Goal: Contribute content: Contribute content

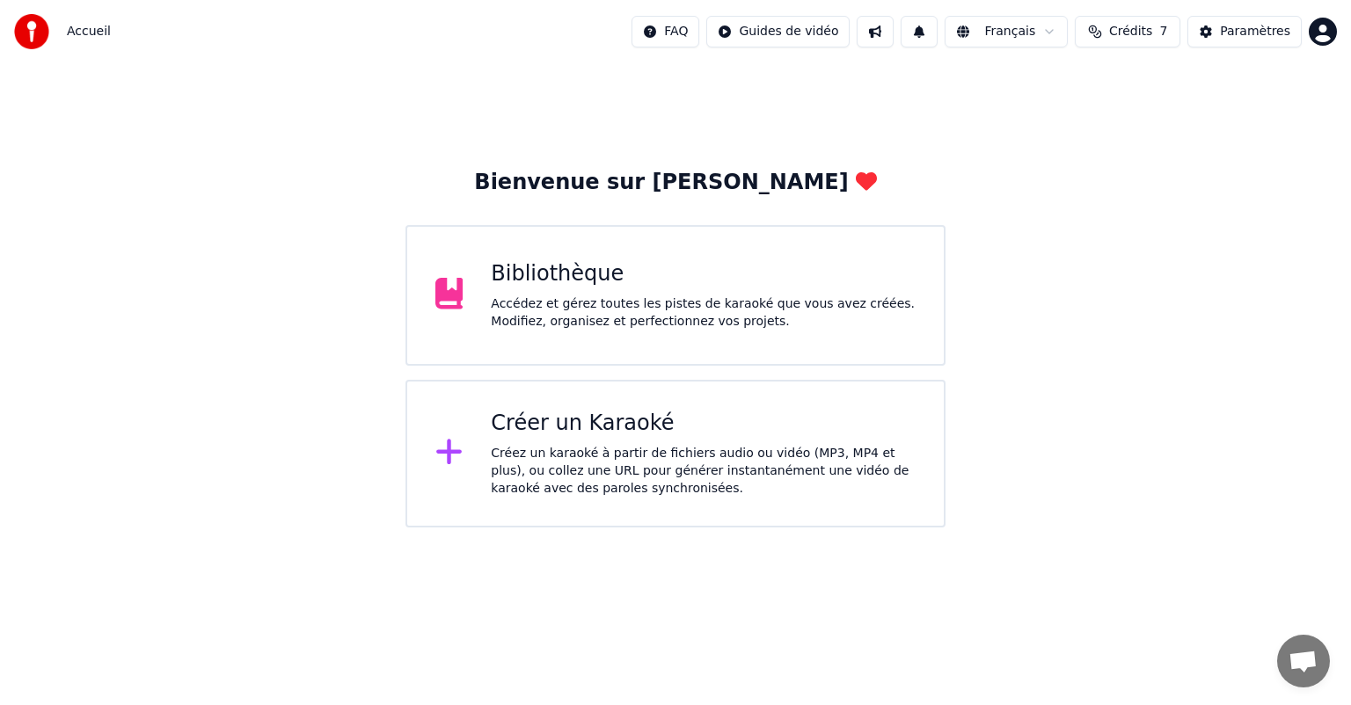
click at [508, 318] on div "Accédez et gérez toutes les pistes de karaoké que vous avez créées. Modifiez, o…" at bounding box center [703, 313] width 425 height 35
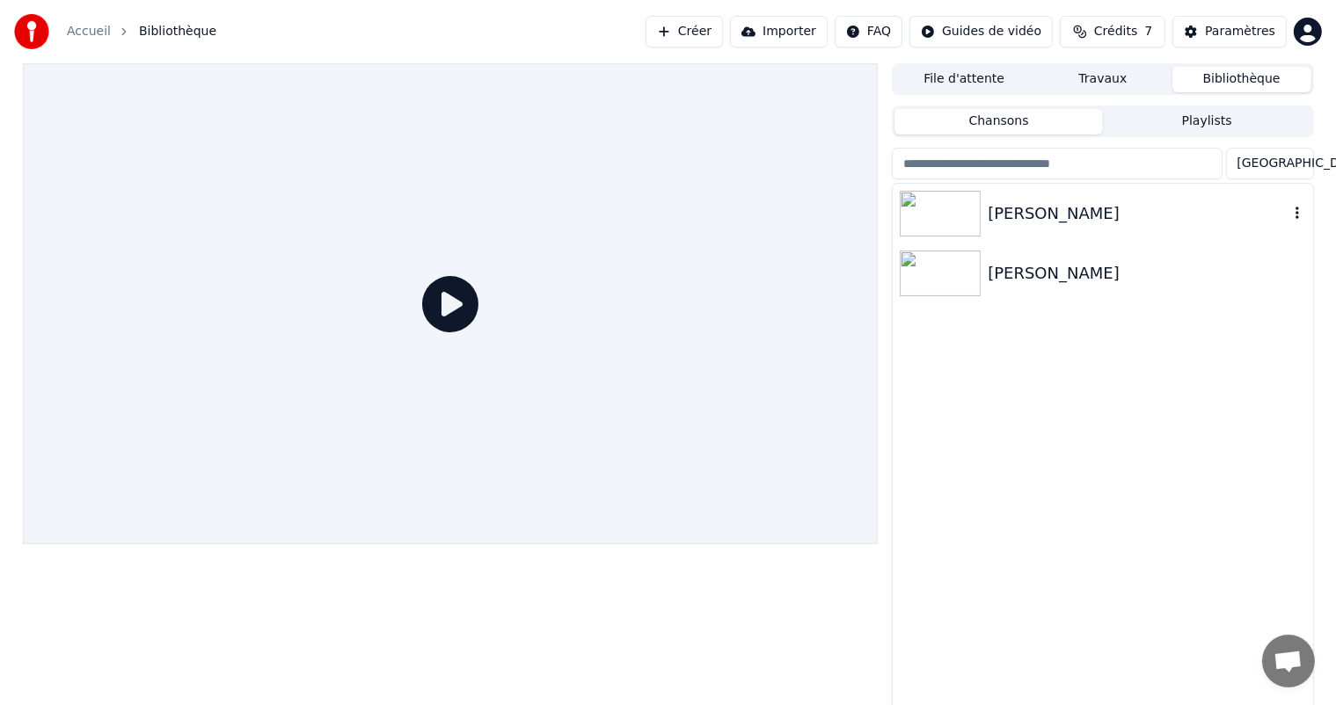
click at [1012, 213] on div "[PERSON_NAME]" at bounding box center [1138, 213] width 300 height 25
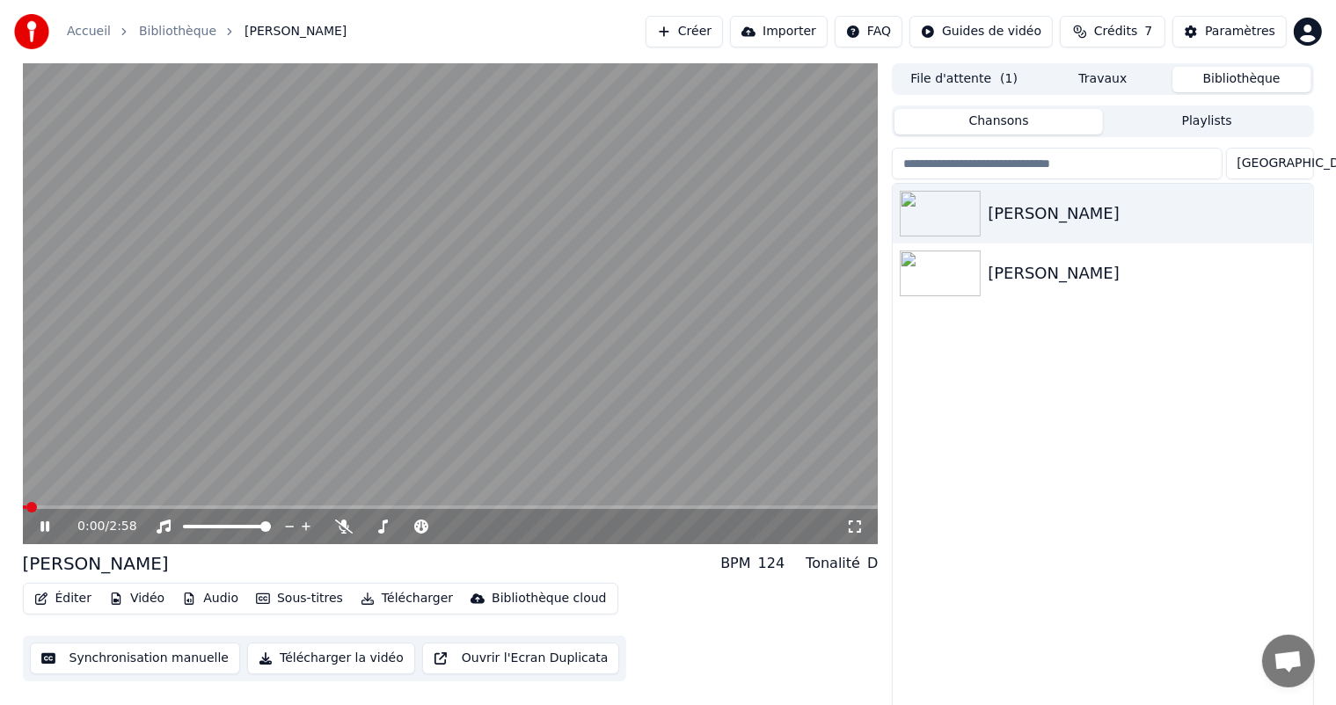
click at [858, 529] on icon at bounding box center [855, 527] width 18 height 14
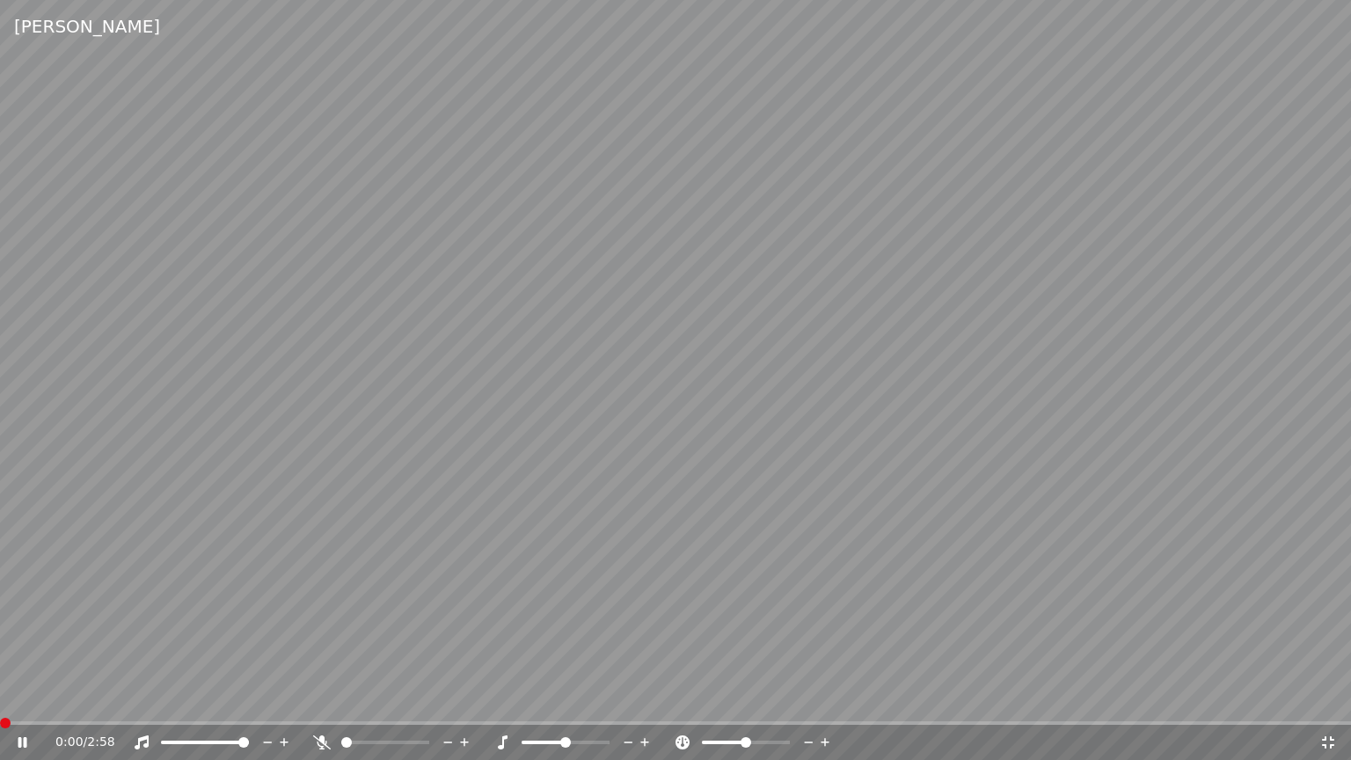
click at [0, 705] on span at bounding box center [5, 723] width 11 height 11
click at [2, 705] on span at bounding box center [5, 723] width 11 height 11
click at [23, 705] on icon at bounding box center [34, 742] width 41 height 14
click at [0, 705] on span at bounding box center [5, 723] width 11 height 11
click at [18, 705] on icon at bounding box center [23, 742] width 11 height 12
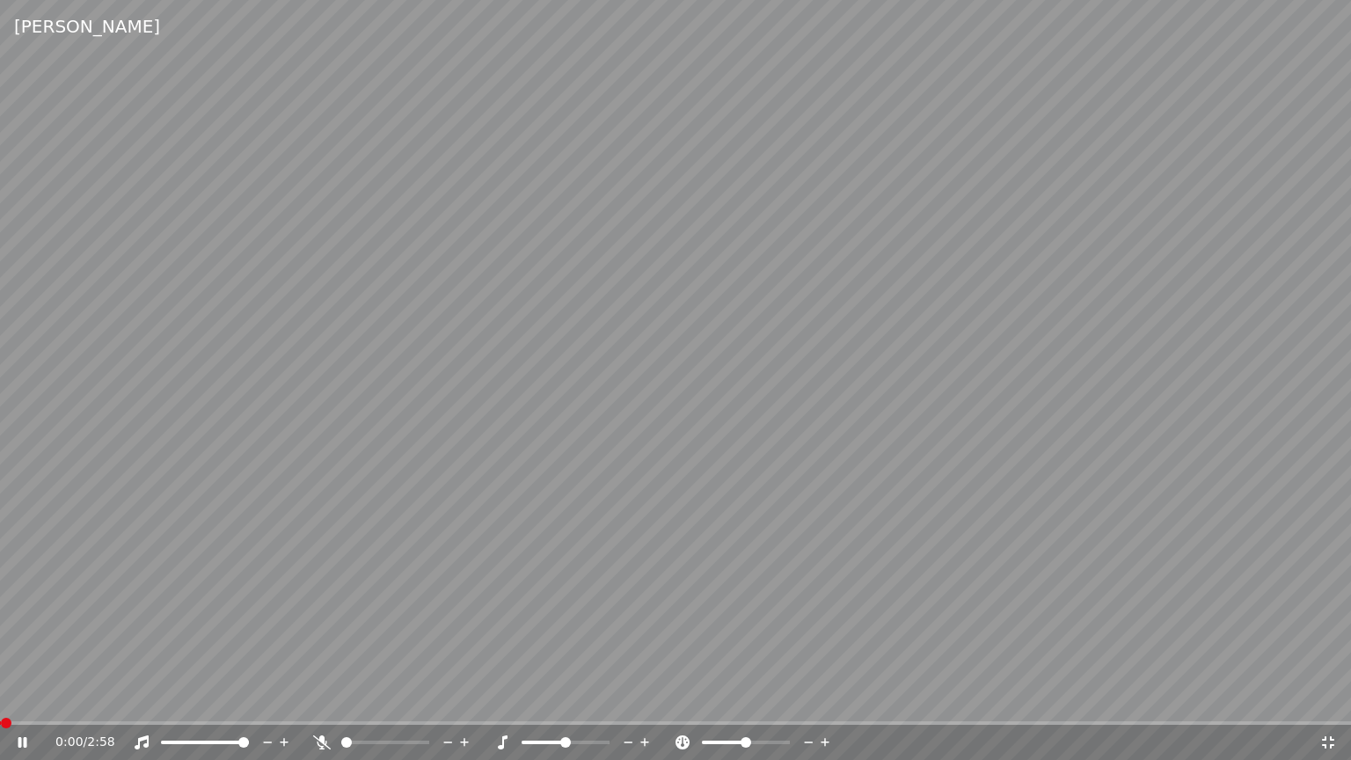
click at [14, 705] on icon at bounding box center [34, 742] width 41 height 14
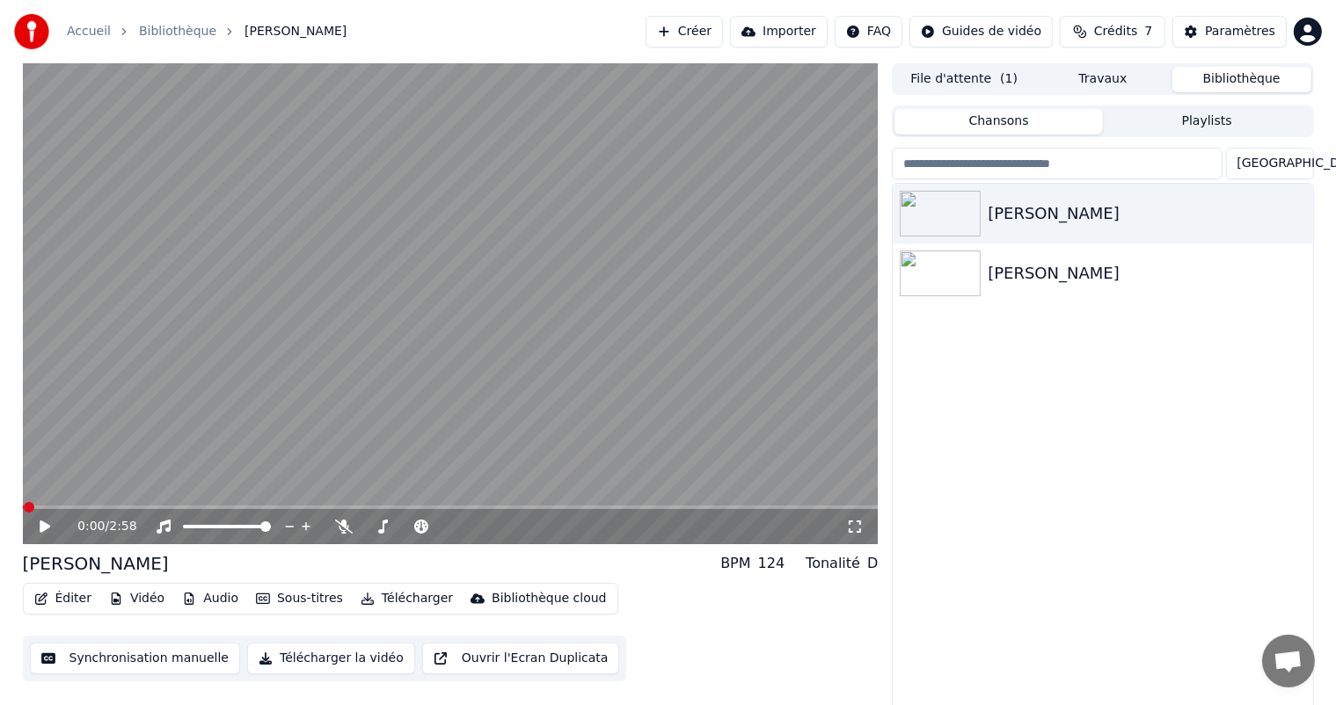
drag, startPoint x: 856, startPoint y: 522, endPoint x: 855, endPoint y: 543, distance: 20.2
click at [856, 522] on icon at bounding box center [855, 527] width 18 height 14
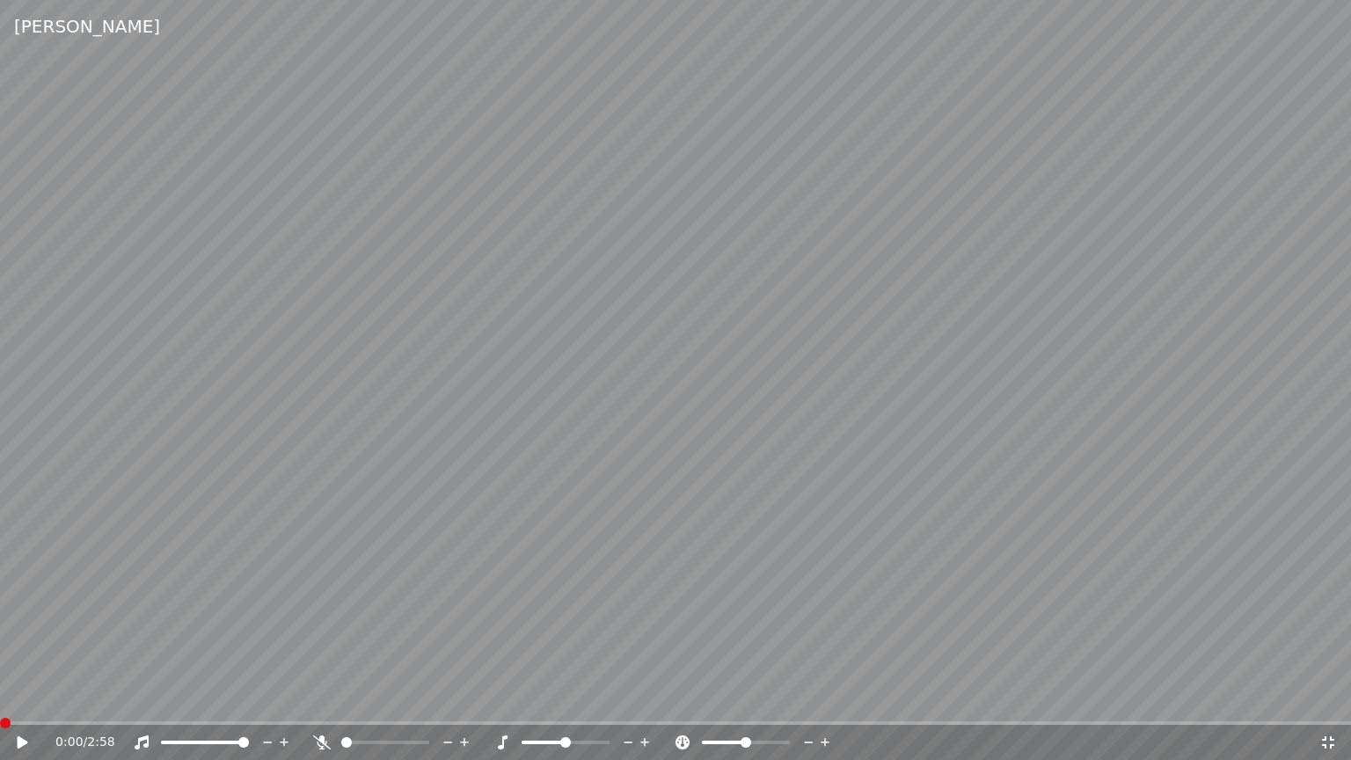
click at [0, 705] on span at bounding box center [5, 723] width 11 height 11
click at [14, 705] on icon at bounding box center [34, 742] width 41 height 14
click at [249, 705] on span at bounding box center [243, 742] width 11 height 11
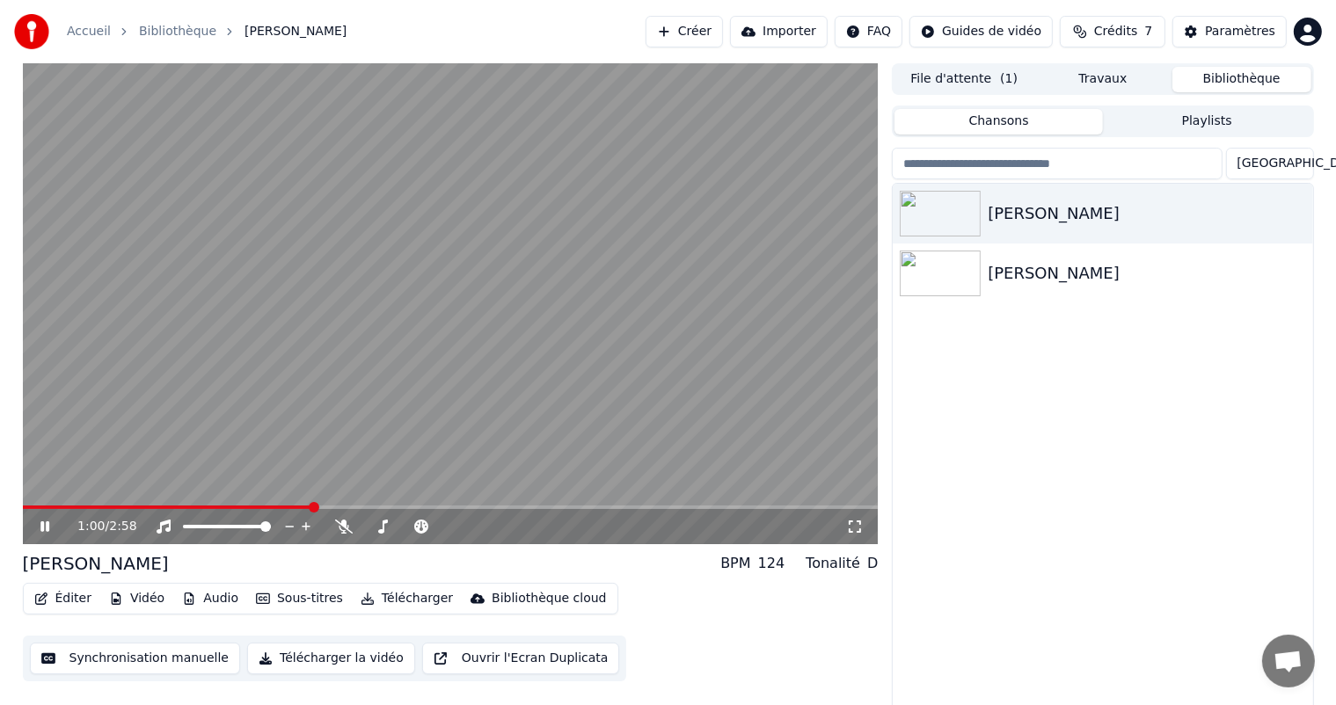
drag, startPoint x: 855, startPoint y: 528, endPoint x: 855, endPoint y: 547, distance: 19.3
click at [854, 528] on icon at bounding box center [855, 527] width 18 height 14
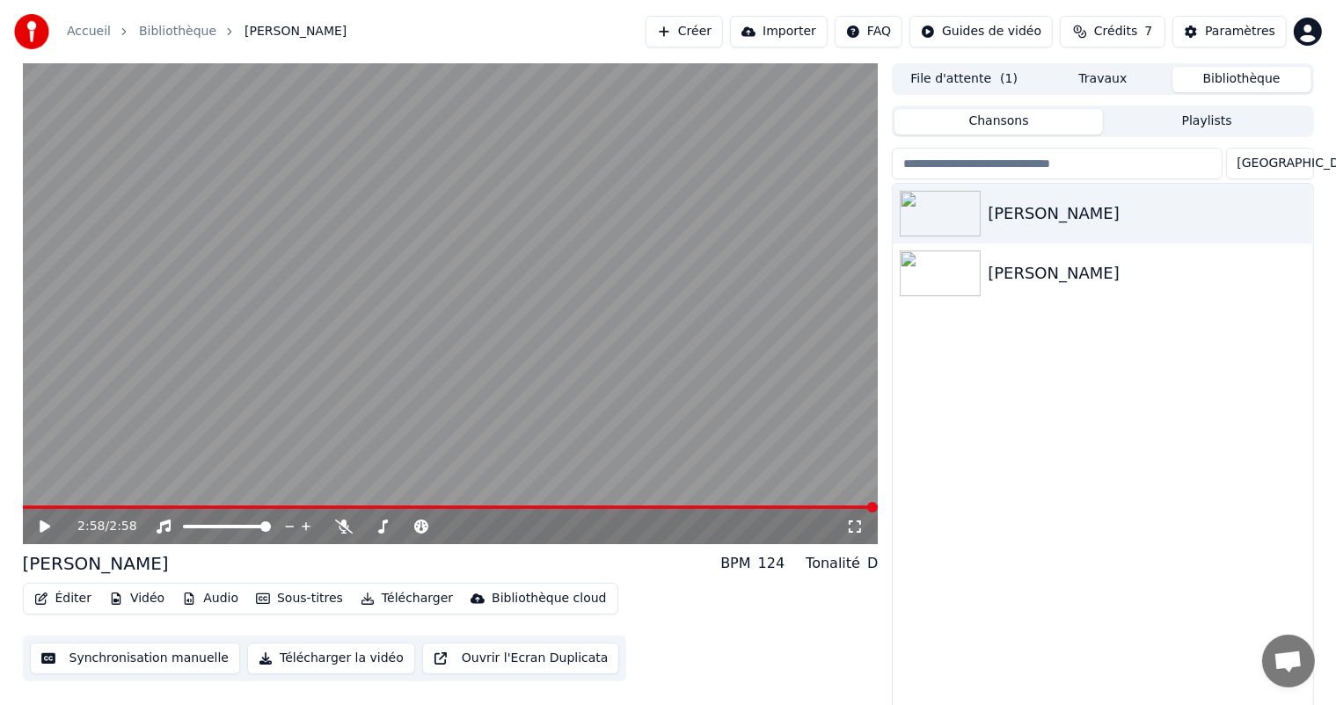
click at [166, 659] on button "Synchronisation manuelle" at bounding box center [135, 659] width 211 height 32
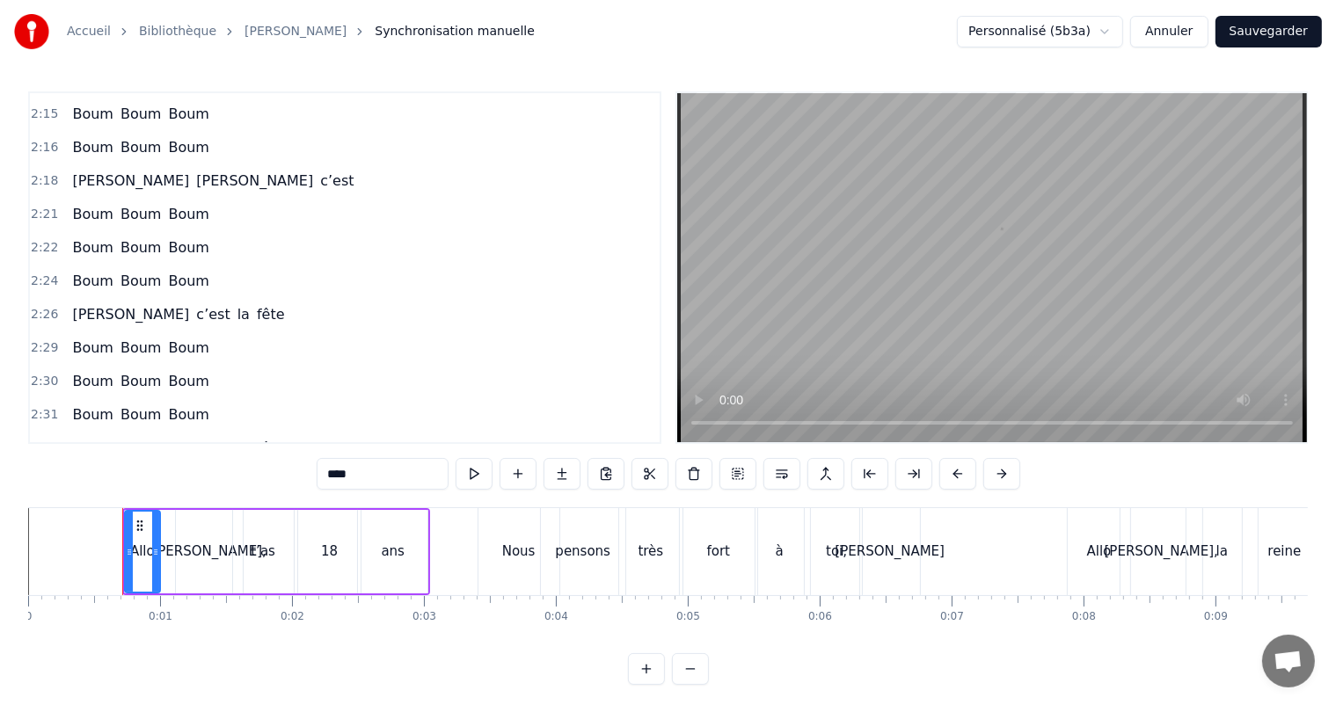
scroll to position [1301, 0]
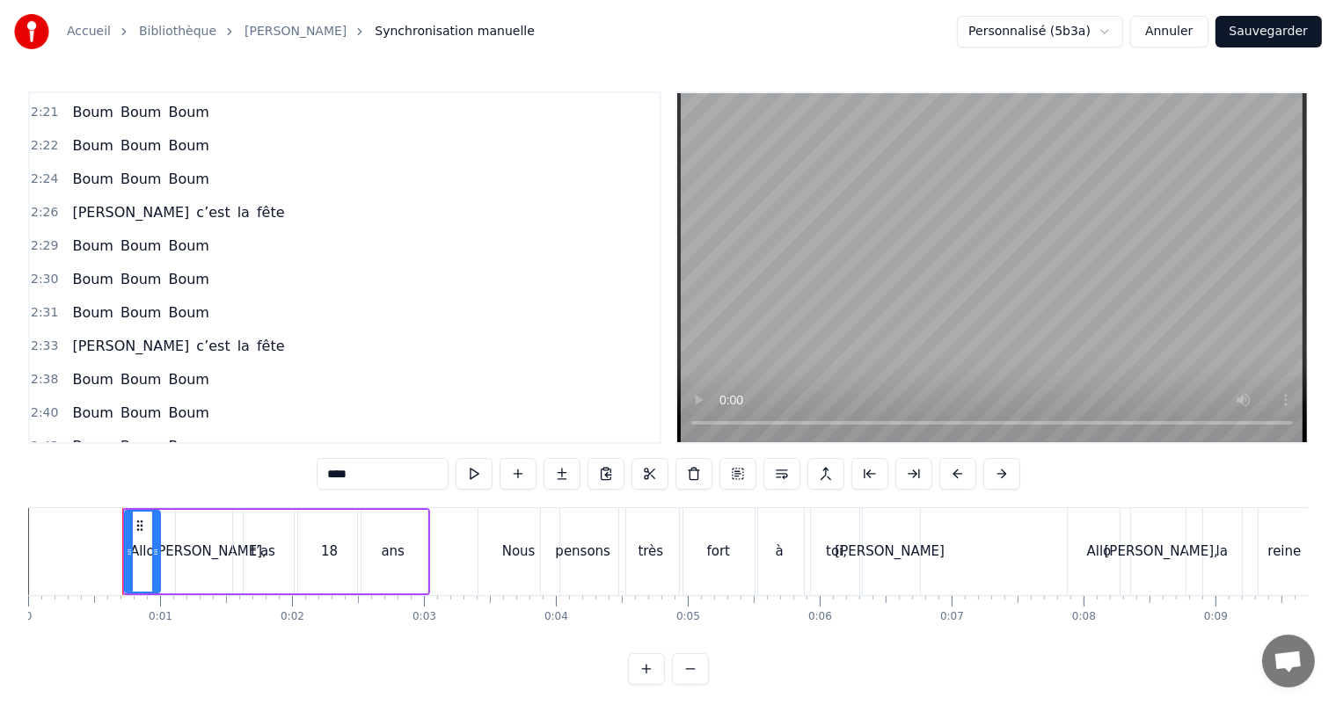
click at [77, 470] on span "[PERSON_NAME]" at bounding box center [130, 480] width 120 height 20
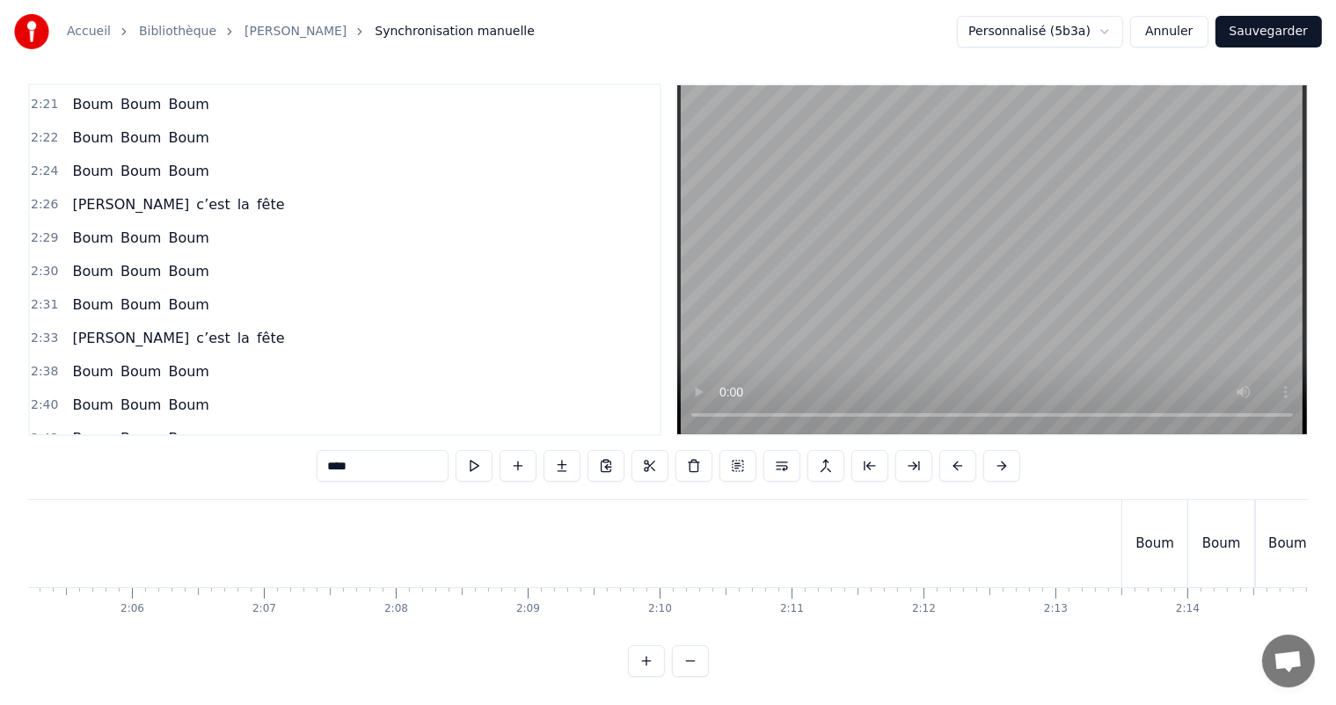
scroll to position [0, 21510]
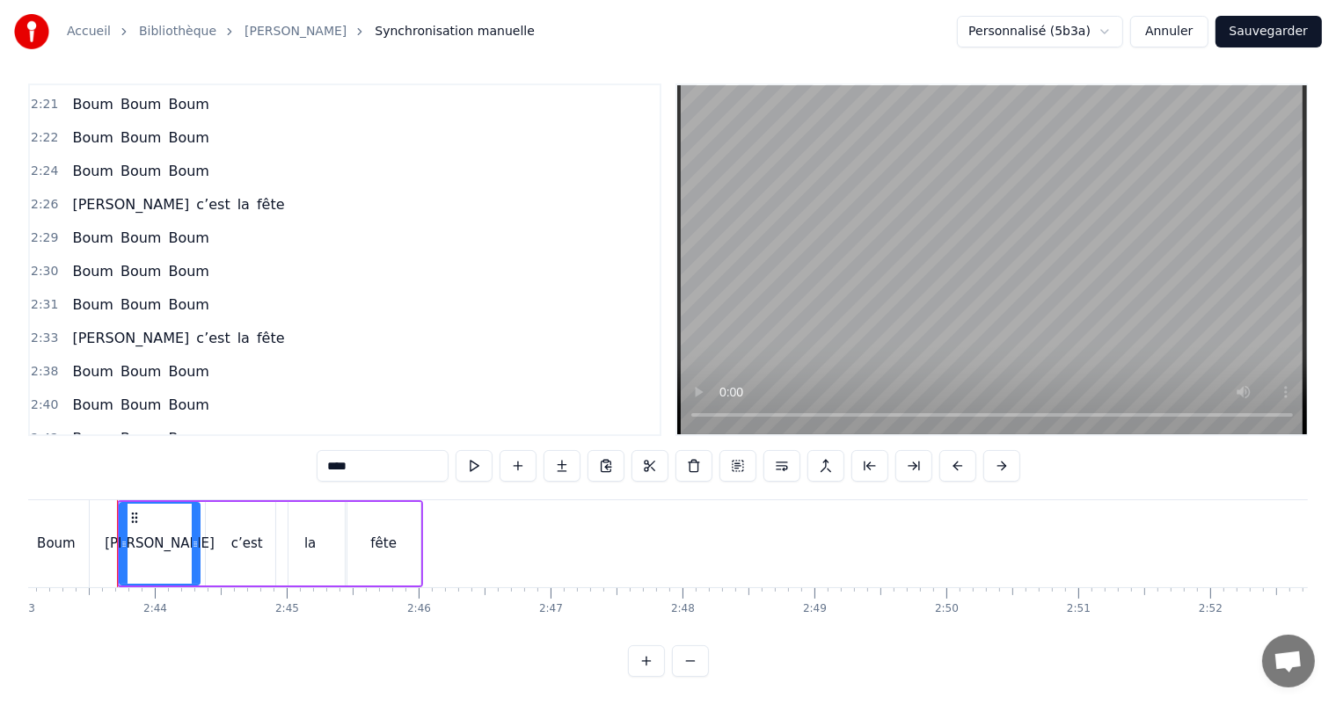
drag, startPoint x: 352, startPoint y: 456, endPoint x: 325, endPoint y: 447, distance: 28.9
click at [325, 450] on input "****" at bounding box center [383, 466] width 132 height 32
click at [113, 462] on span "c’est" at bounding box center [123, 472] width 37 height 20
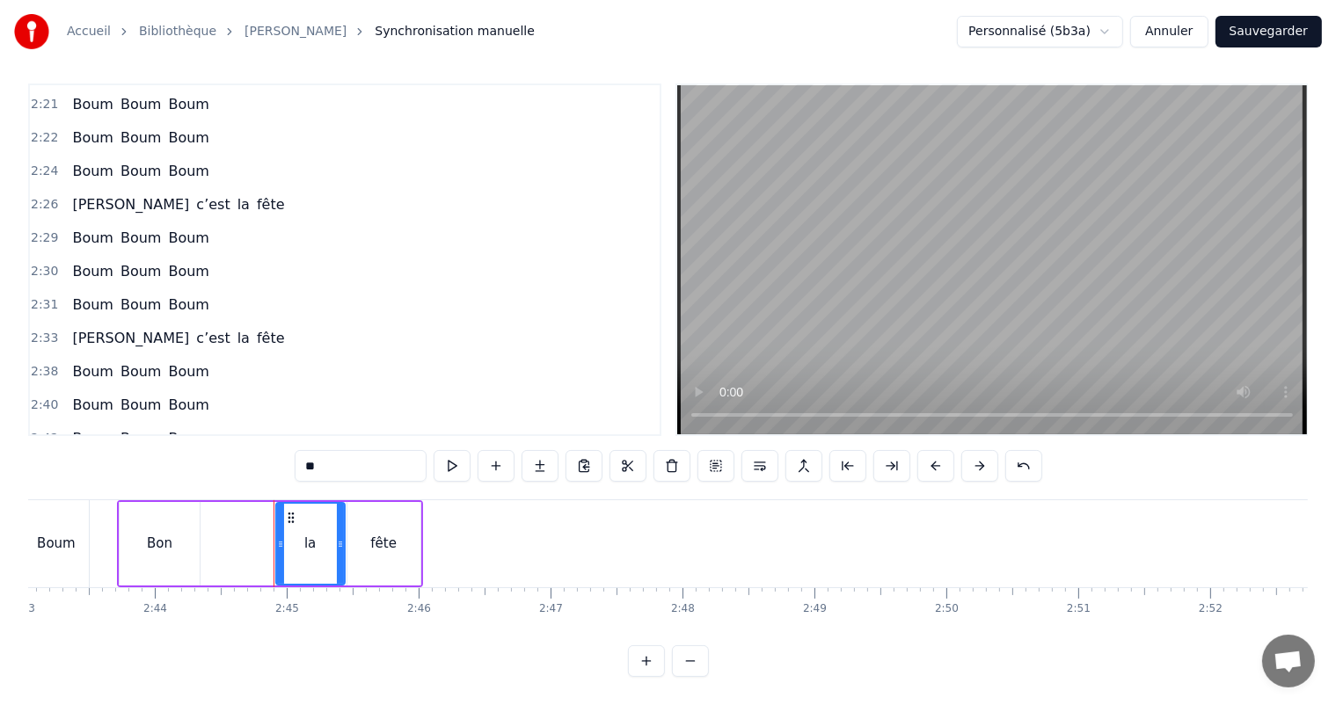
click at [310, 534] on div "la" at bounding box center [309, 544] width 11 height 20
click at [380, 534] on div "fête" at bounding box center [383, 544] width 26 height 20
drag, startPoint x: 317, startPoint y: 456, endPoint x: 303, endPoint y: 461, distance: 14.2
click at [306, 458] on input "****" at bounding box center [361, 466] width 132 height 32
drag, startPoint x: 349, startPoint y: 526, endPoint x: 269, endPoint y: 524, distance: 80.1
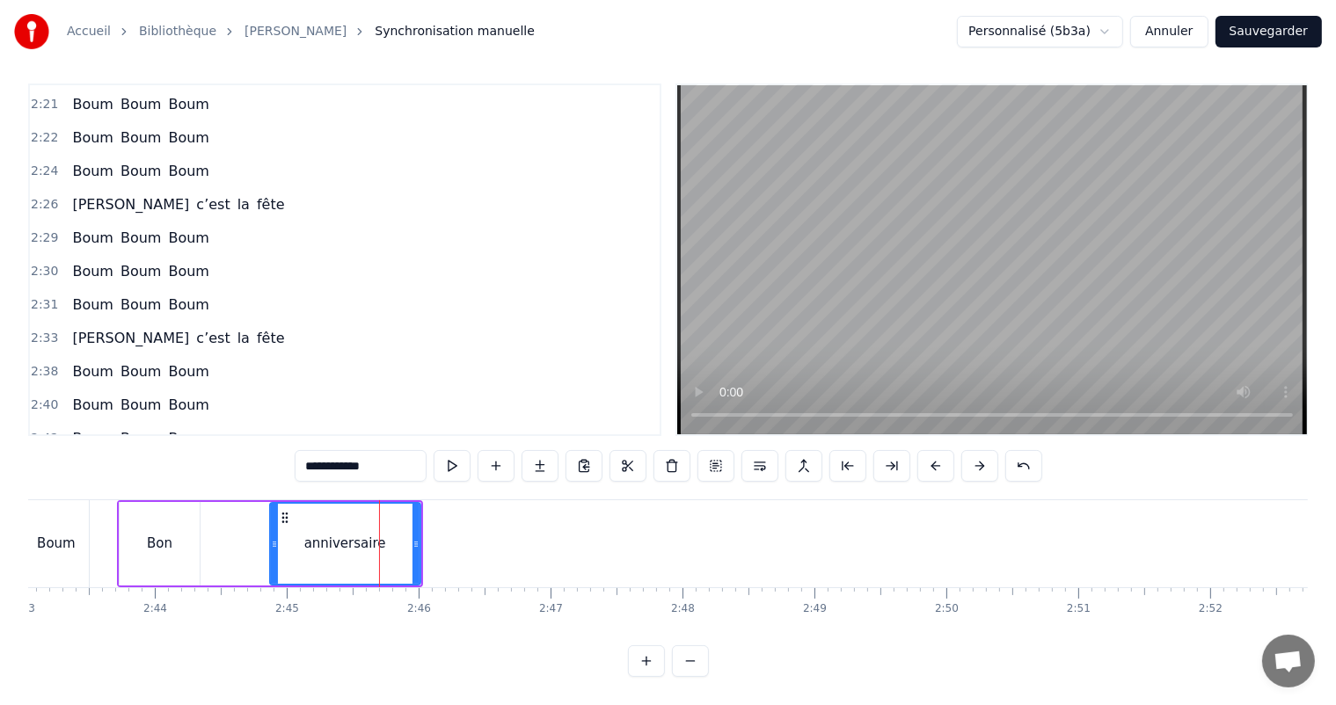
click at [271, 537] on icon at bounding box center [274, 544] width 7 height 14
click at [180, 518] on div "Bon" at bounding box center [160, 544] width 80 height 84
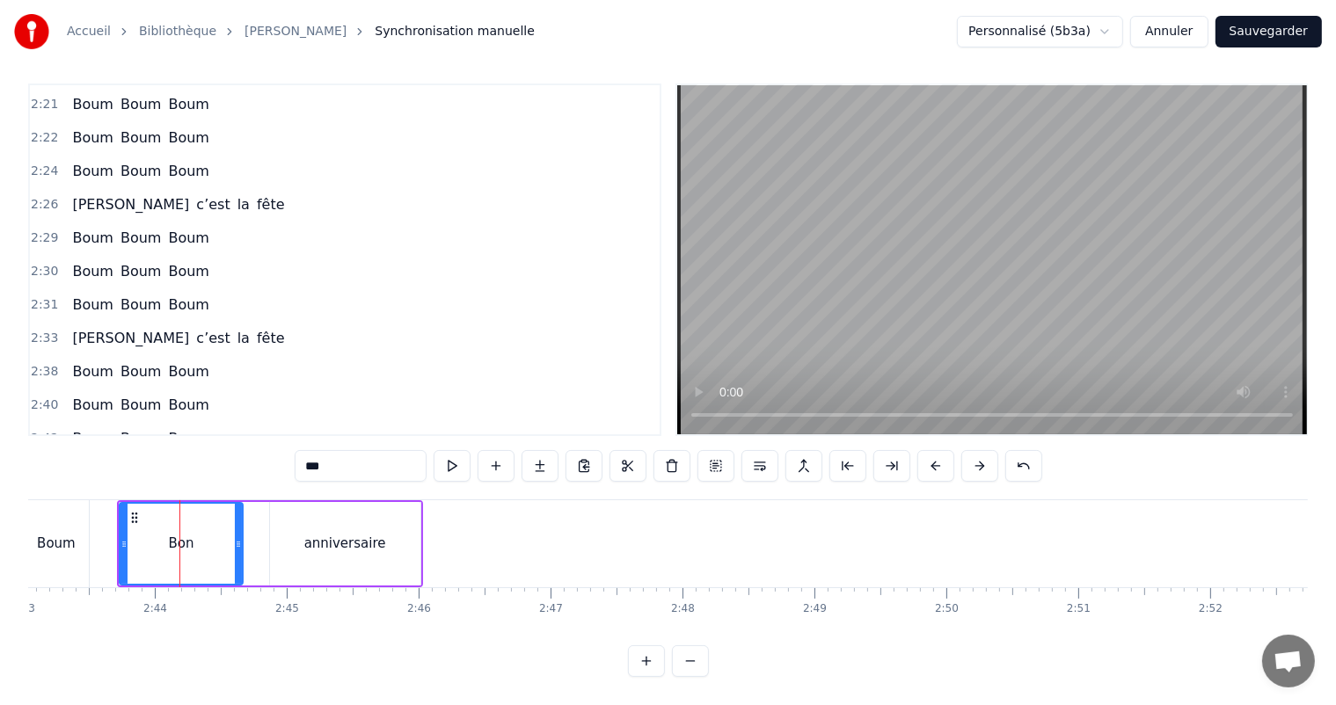
drag, startPoint x: 217, startPoint y: 534, endPoint x: 240, endPoint y: 544, distance: 24.8
click at [240, 544] on div at bounding box center [238, 544] width 7 height 80
click at [46, 500] on div "Boum" at bounding box center [56, 543] width 66 height 87
type input "****"
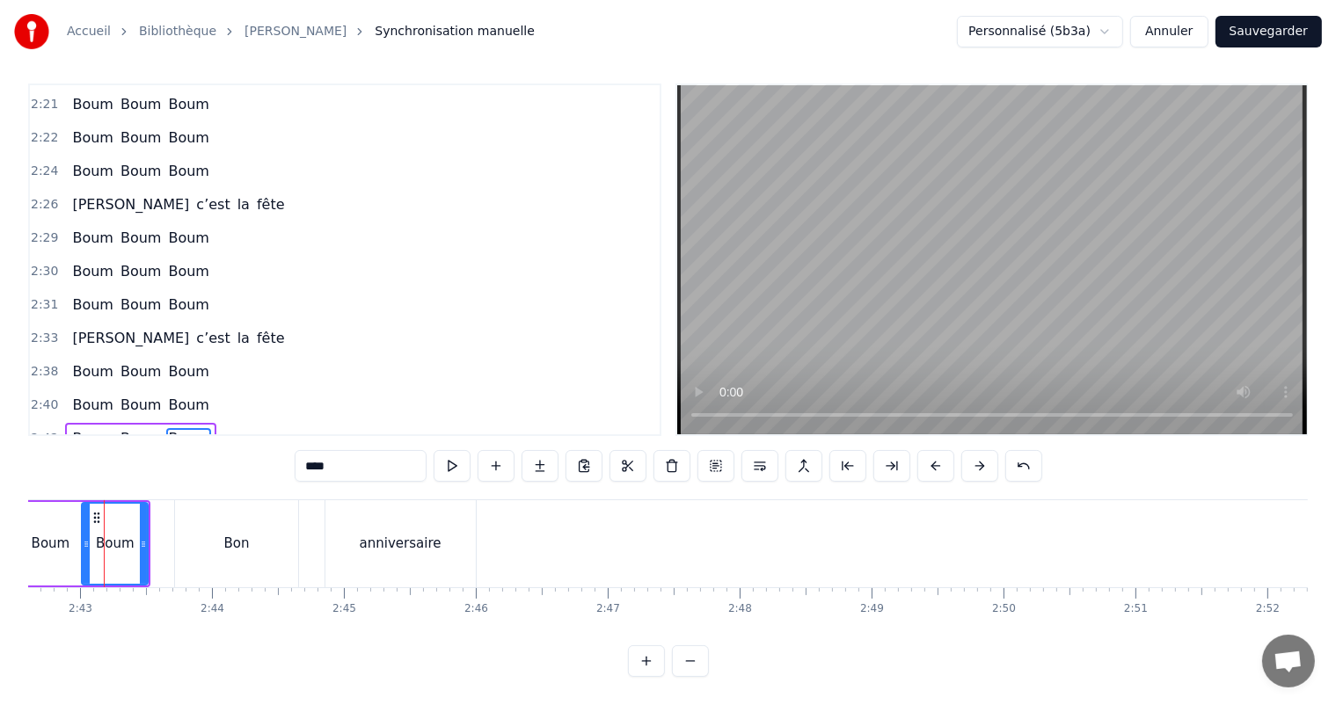
scroll to position [0, 21440]
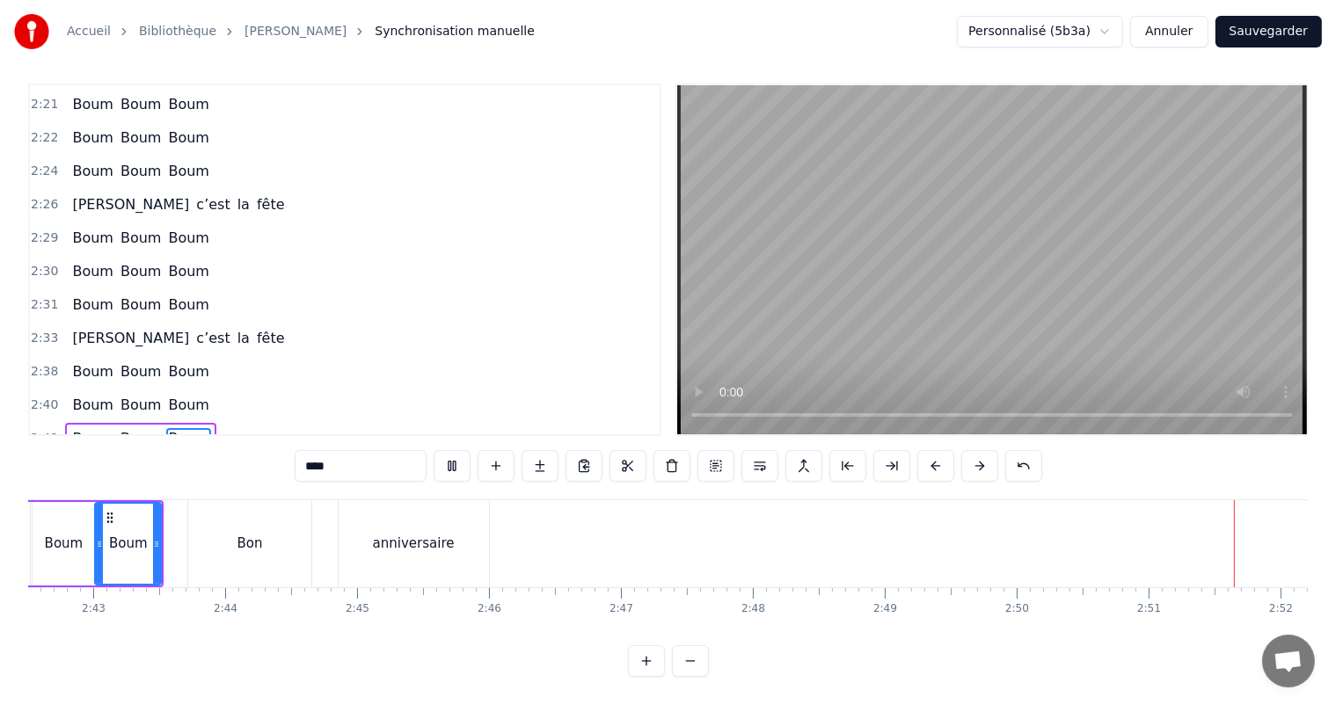
click at [1260, 35] on button "Sauvegarder" at bounding box center [1269, 32] width 106 height 32
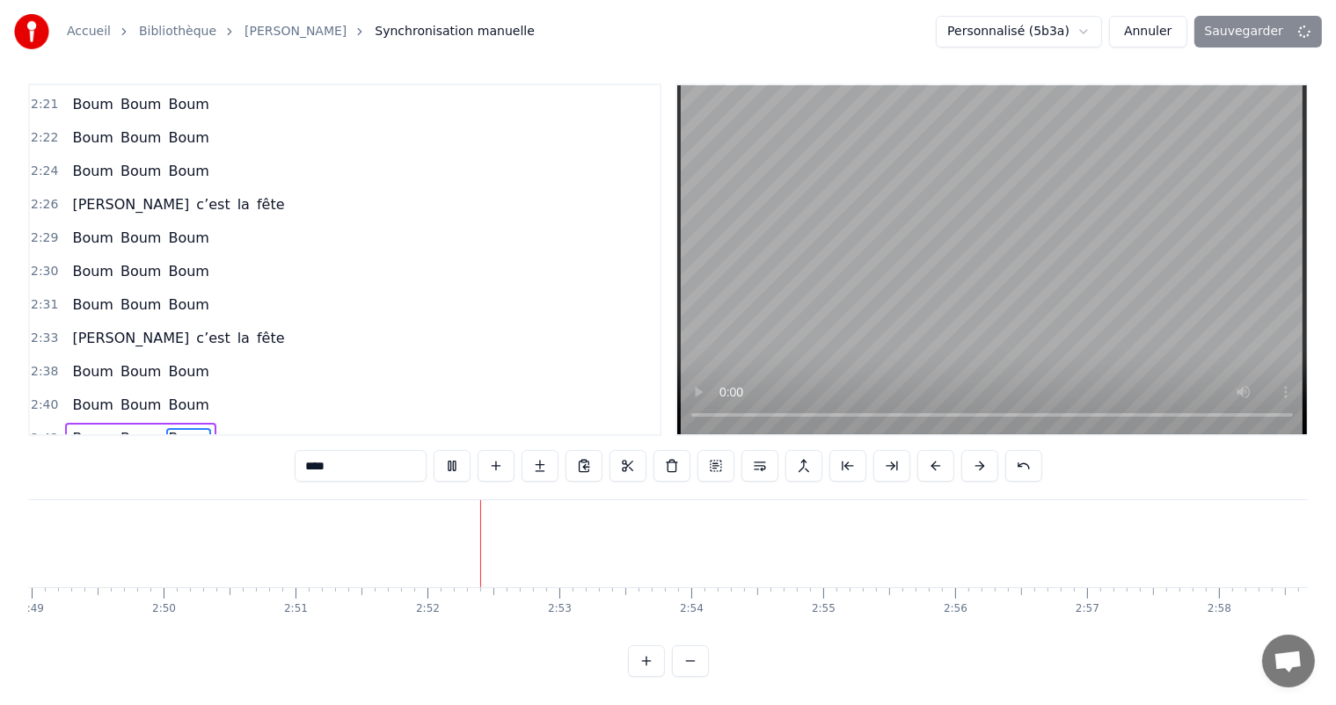
scroll to position [0, 22320]
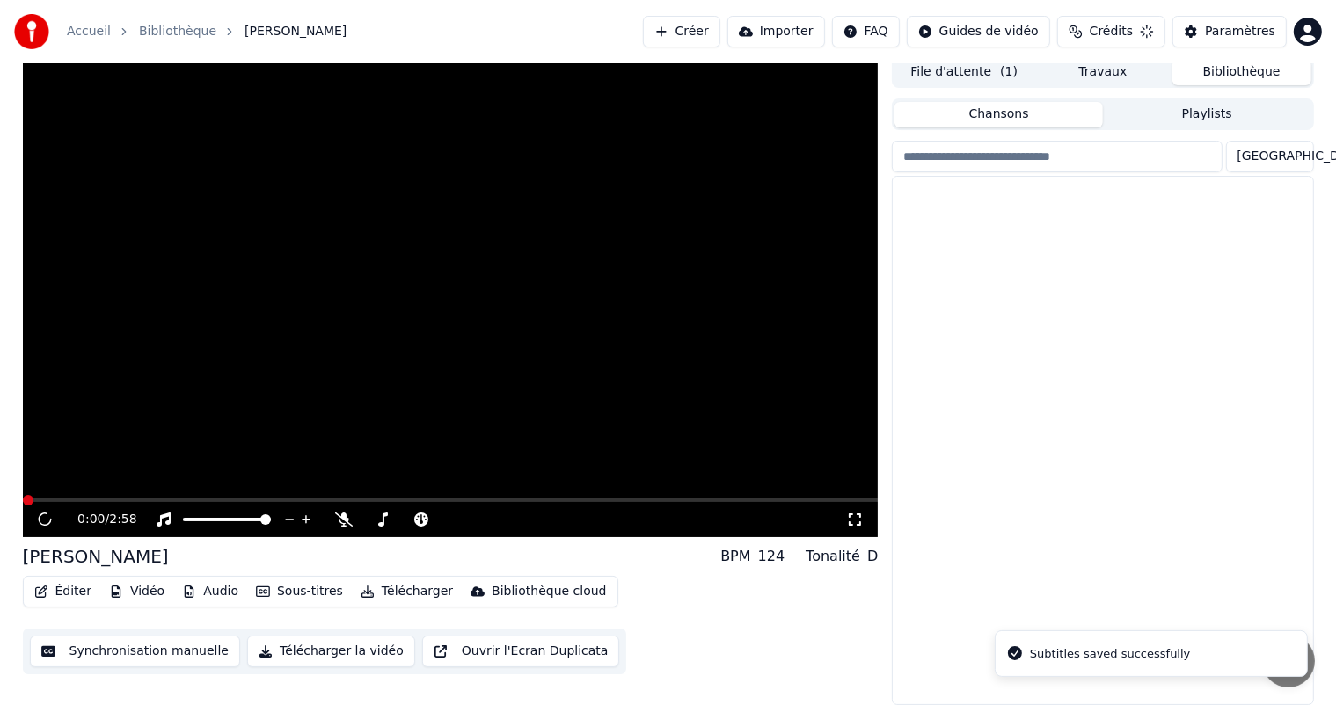
scroll to position [7, 0]
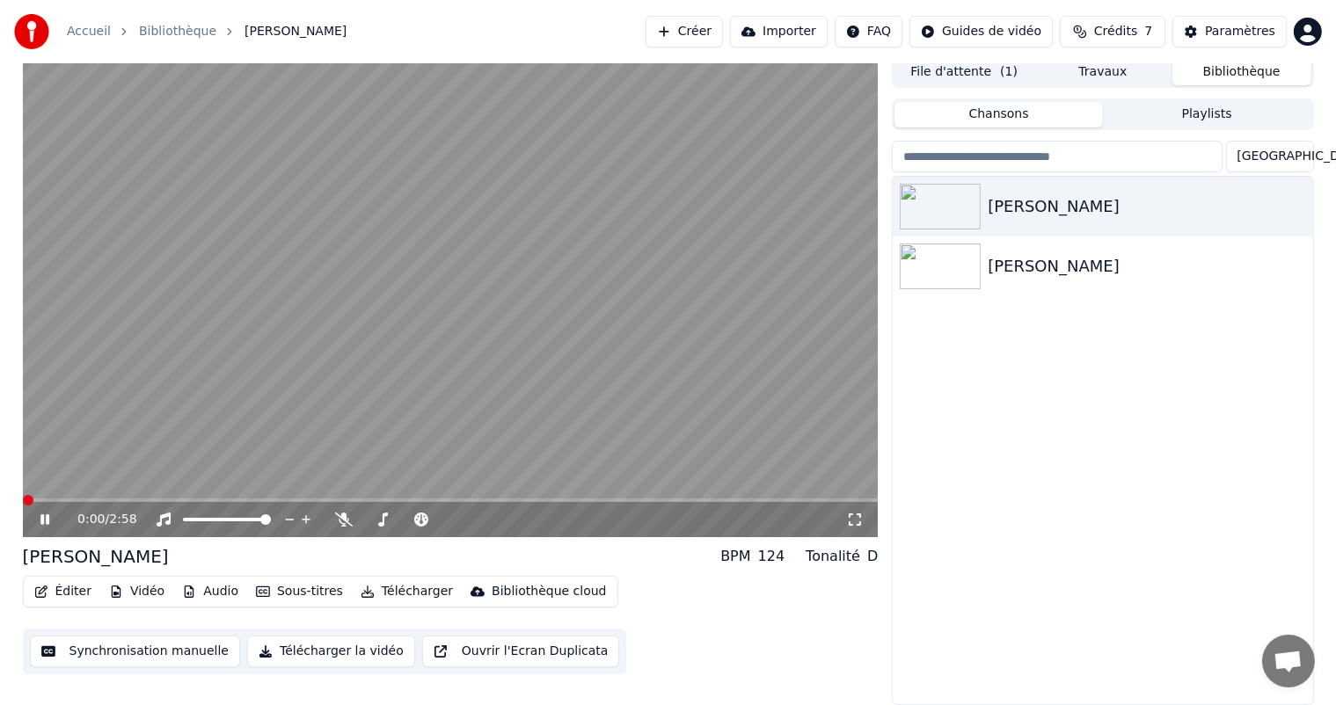
click at [23, 499] on span at bounding box center [28, 500] width 11 height 11
click at [47, 515] on icon at bounding box center [57, 520] width 41 height 14
click at [23, 496] on span at bounding box center [28, 500] width 11 height 11
click at [851, 525] on icon at bounding box center [855, 520] width 18 height 14
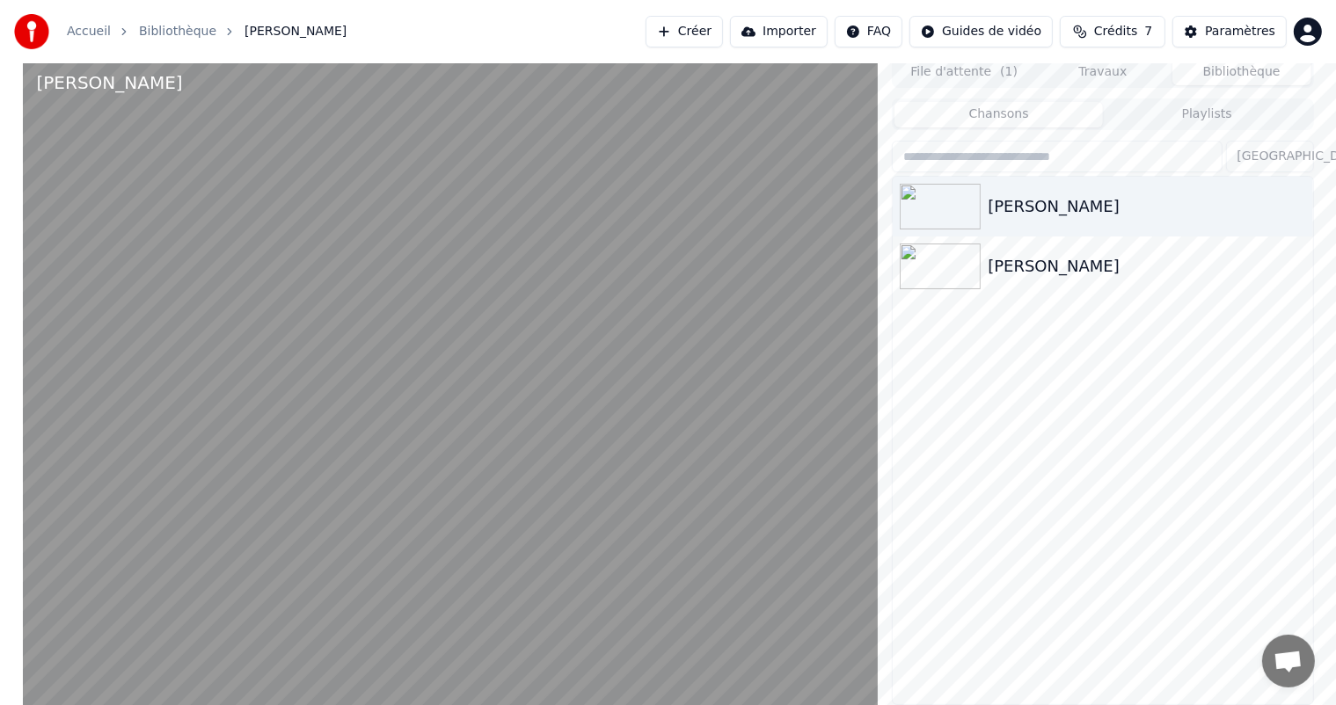
scroll to position [0, 0]
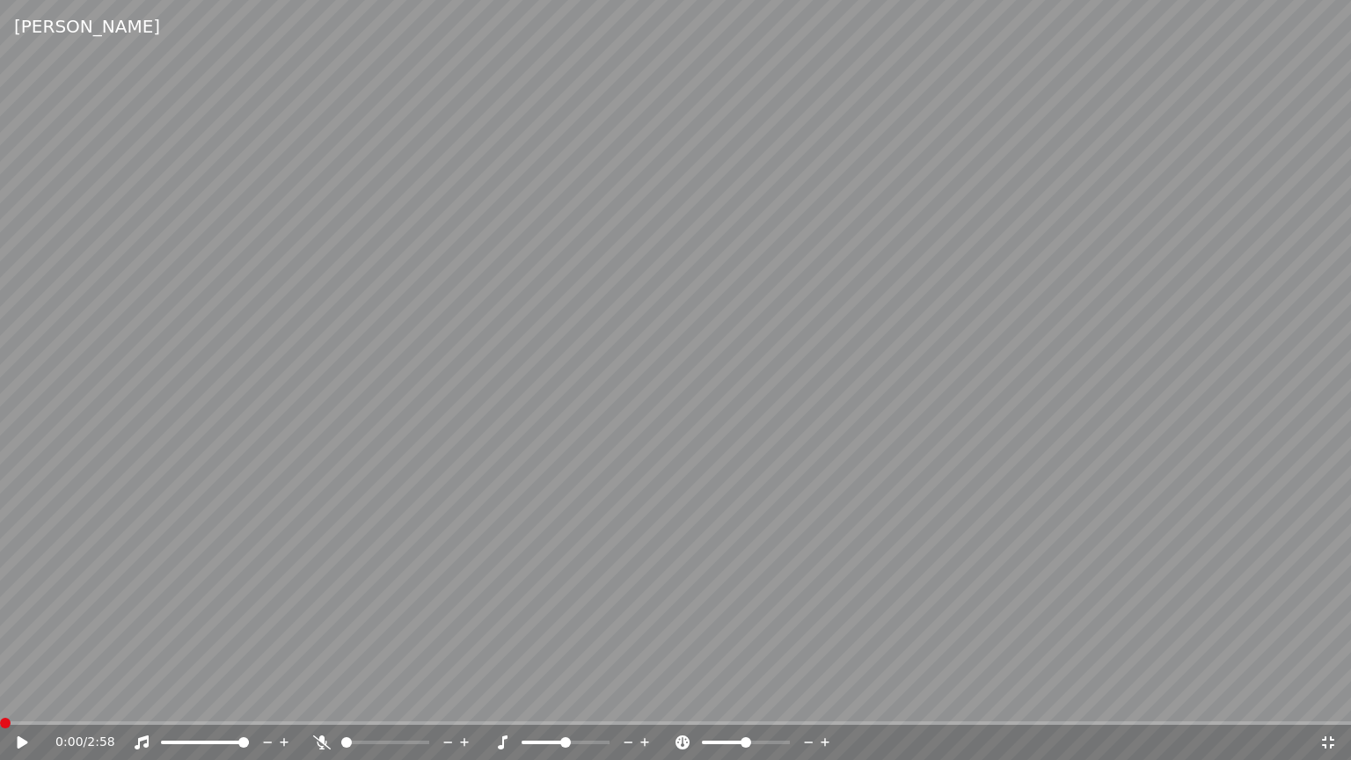
click at [18, 705] on icon at bounding box center [23, 742] width 11 height 12
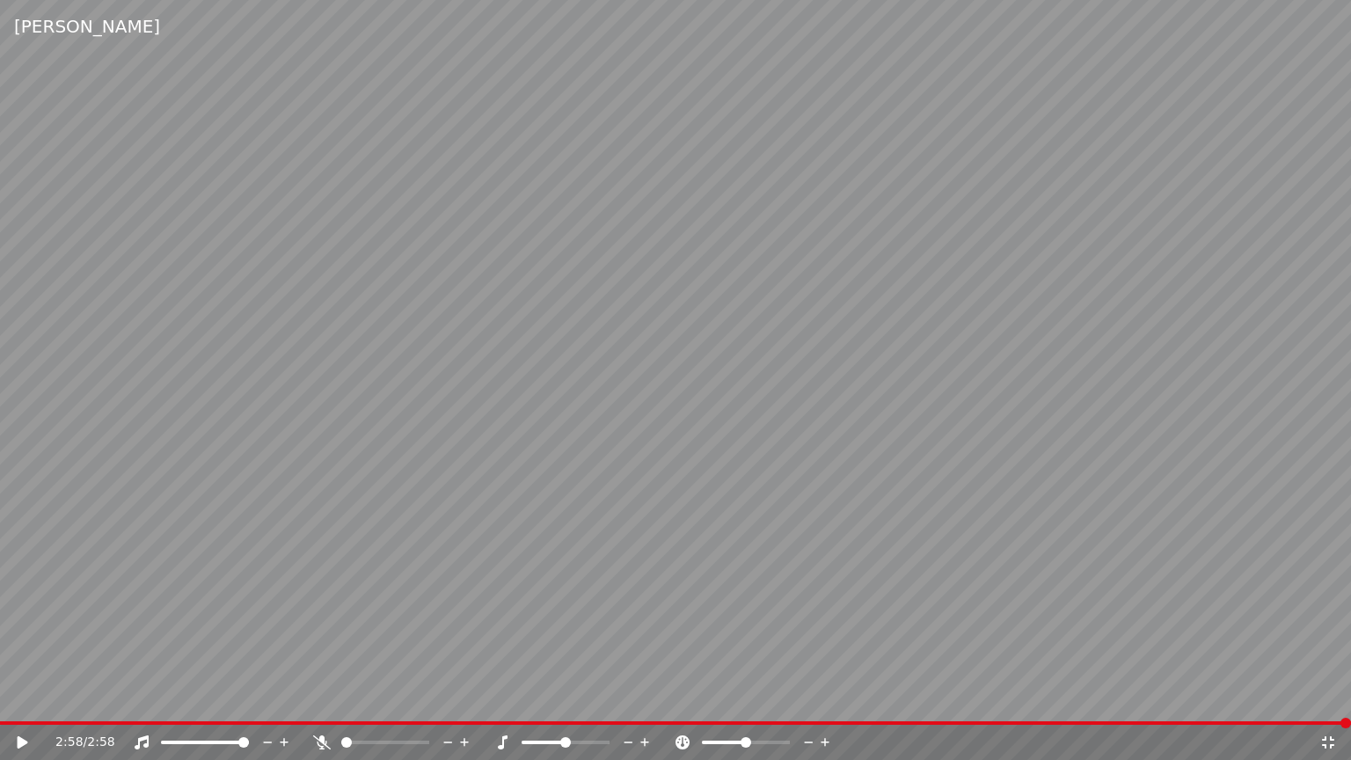
click at [25, 705] on icon at bounding box center [34, 742] width 41 height 14
click at [21, 705] on icon at bounding box center [34, 742] width 41 height 14
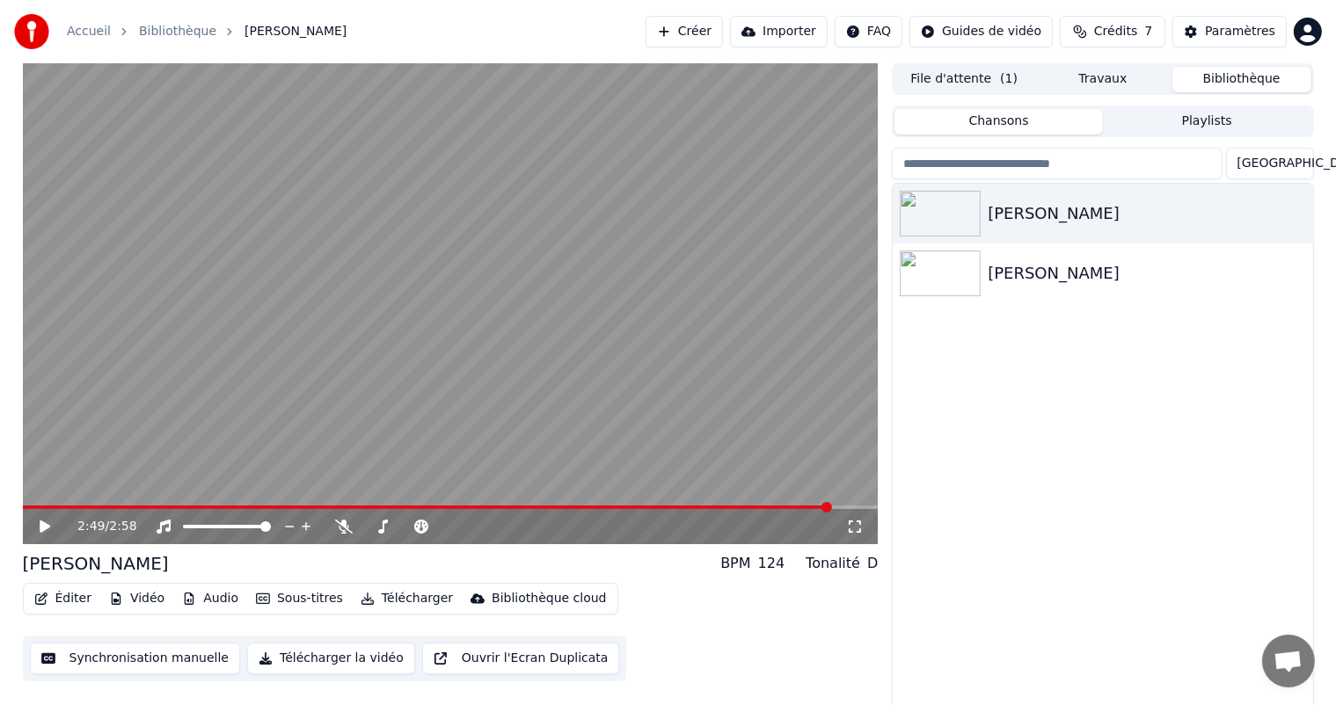
click at [167, 661] on button "Synchronisation manuelle" at bounding box center [135, 659] width 211 height 32
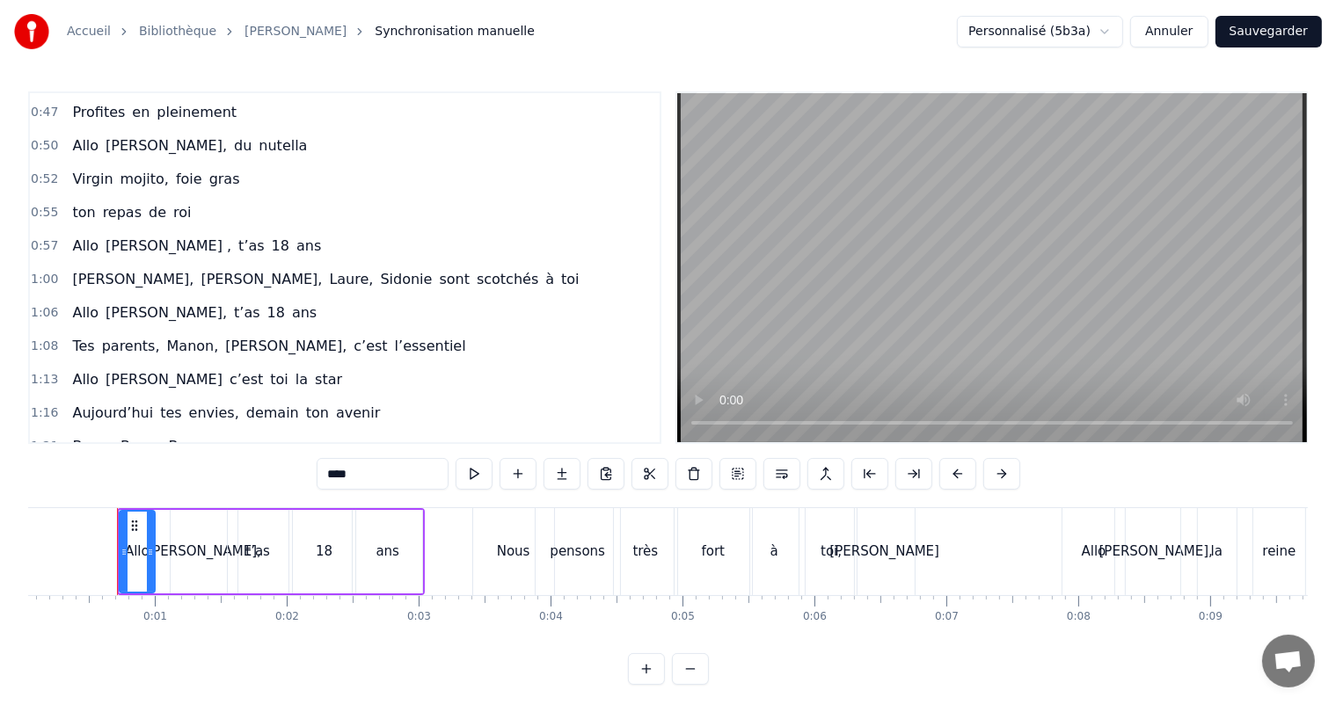
scroll to position [528, 0]
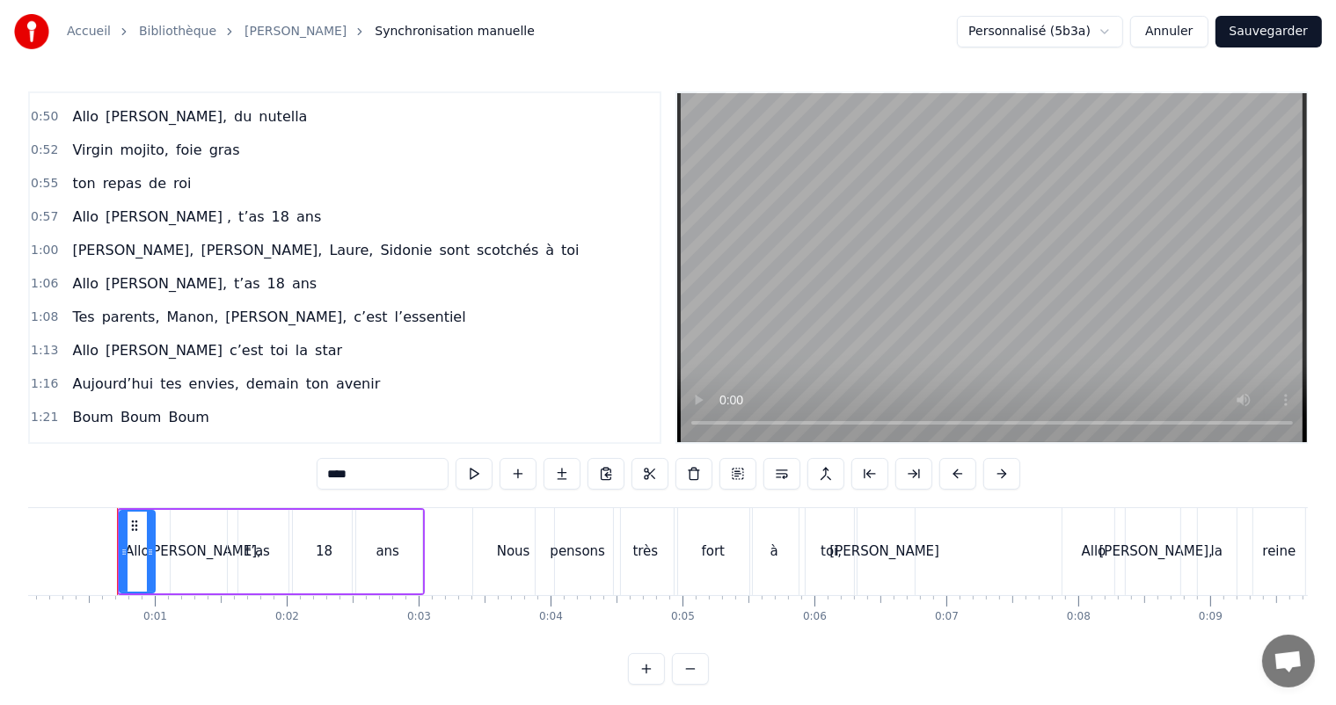
drag, startPoint x: 77, startPoint y: 233, endPoint x: 355, endPoint y: 238, distance: 278.0
click at [355, 238] on div "[PERSON_NAME], [PERSON_NAME], [PERSON_NAME], [PERSON_NAME] sont scotchés à toi" at bounding box center [325, 251] width 521 height 32
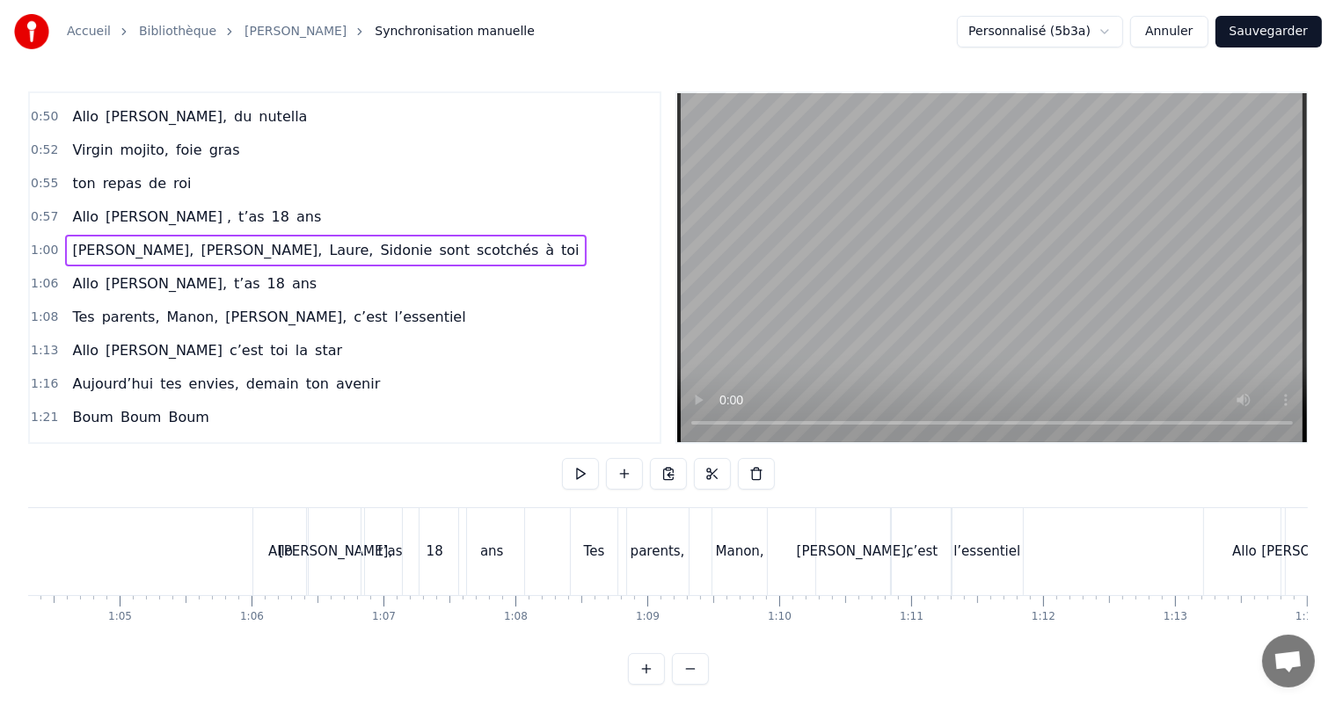
scroll to position [0, 8497]
drag, startPoint x: 74, startPoint y: 298, endPoint x: 363, endPoint y: 309, distance: 289.6
click at [327, 302] on div "Tes parents, [PERSON_NAME], [PERSON_NAME], c’est l’essentiel" at bounding box center [268, 318] width 407 height 32
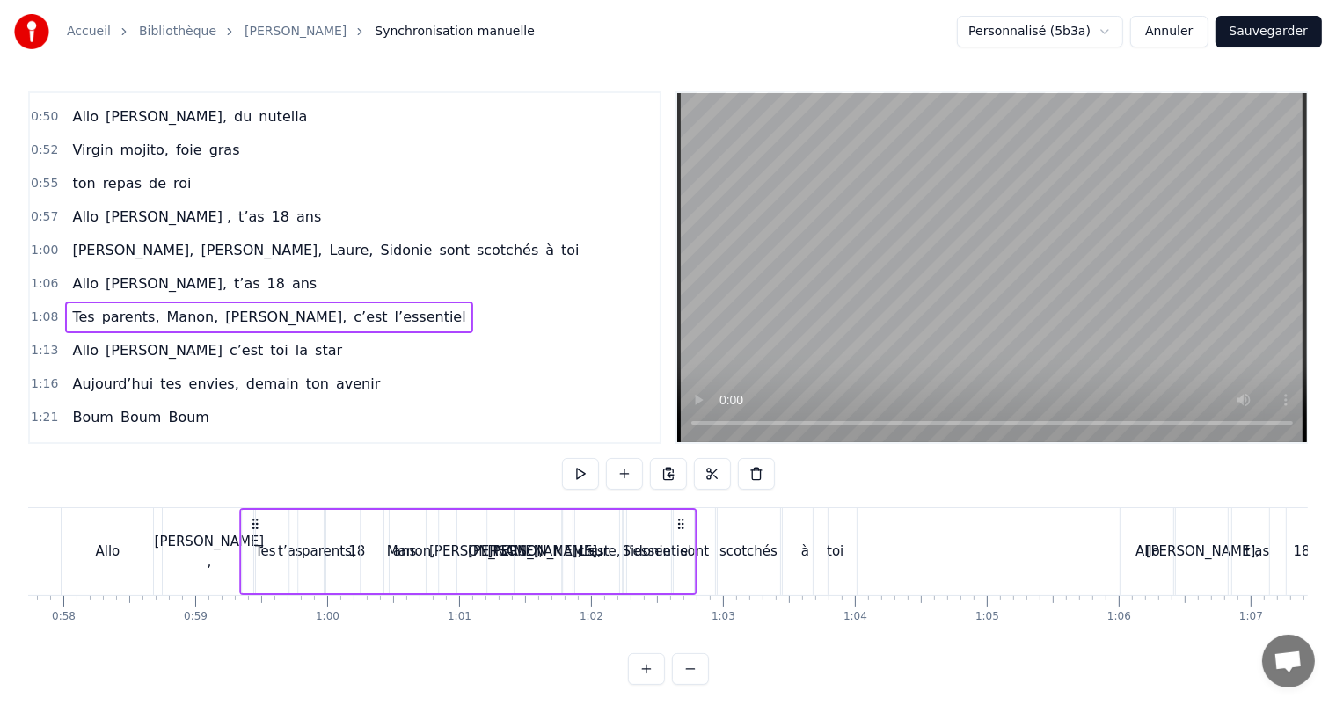
scroll to position [0, 7614]
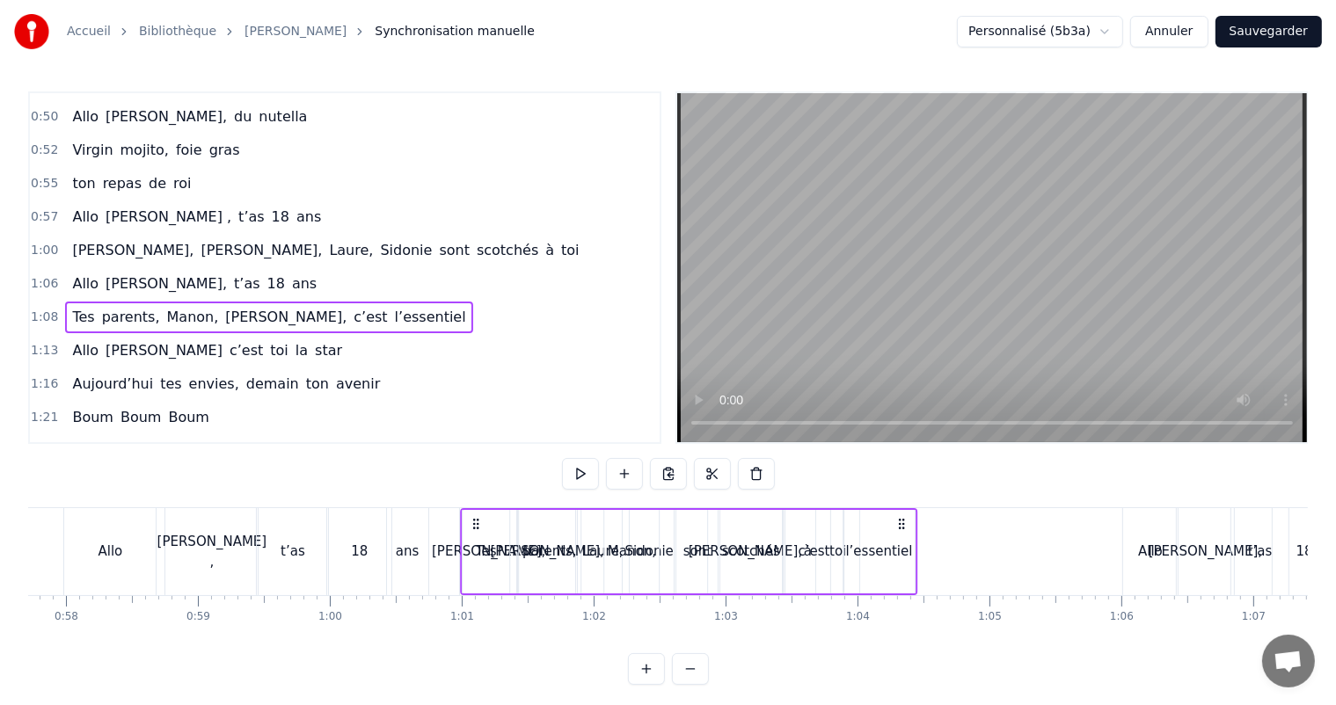
drag, startPoint x: 570, startPoint y: 525, endPoint x: 474, endPoint y: 553, distance: 99.9
click at [474, 553] on div "Tes parents, [PERSON_NAME], [PERSON_NAME], c’est l’essentiel" at bounding box center [688, 551] width 457 height 87
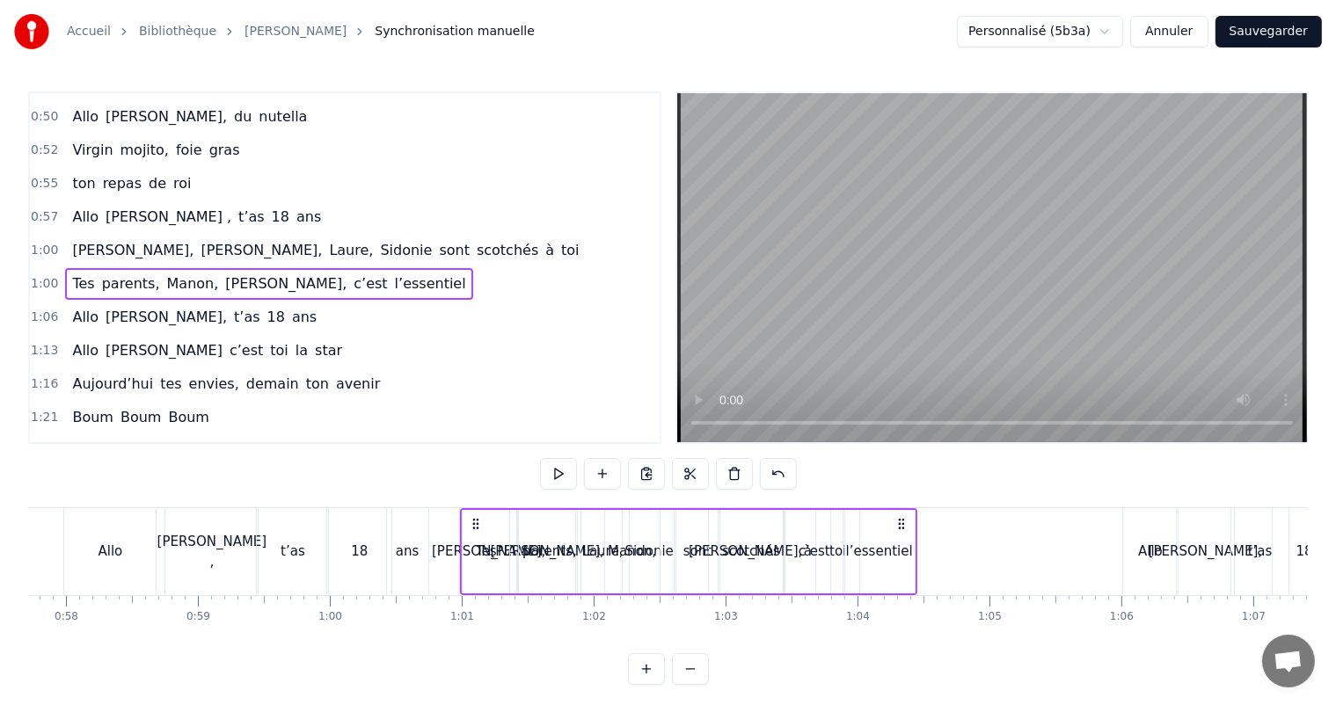
drag, startPoint x: 81, startPoint y: 228, endPoint x: 351, endPoint y: 231, distance: 270.0
click at [351, 235] on div "[PERSON_NAME], [PERSON_NAME], [PERSON_NAME], [PERSON_NAME] sont scotchés à toi" at bounding box center [325, 251] width 521 height 32
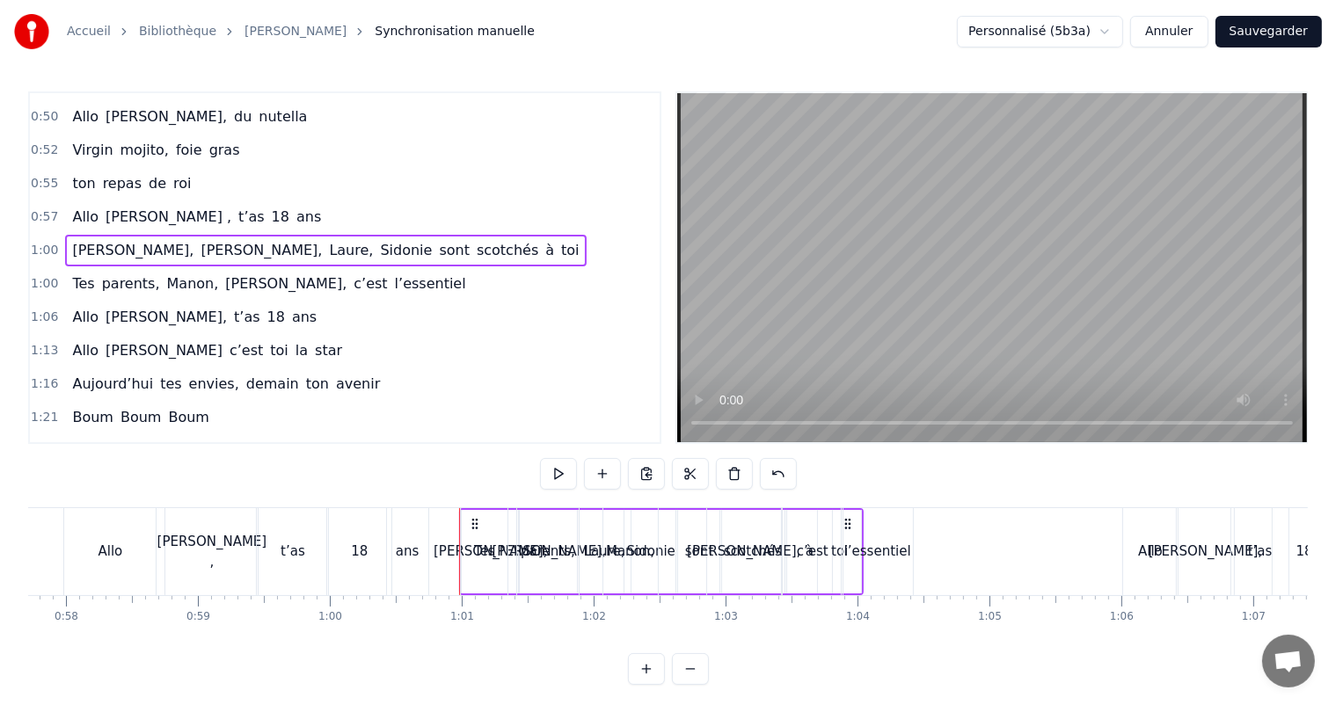
drag, startPoint x: 477, startPoint y: 522, endPoint x: 571, endPoint y: 524, distance: 94.1
click at [574, 531] on div "Tes parents, [PERSON_NAME], [PERSON_NAME], c’est l’essentiel" at bounding box center [688, 551] width 457 height 87
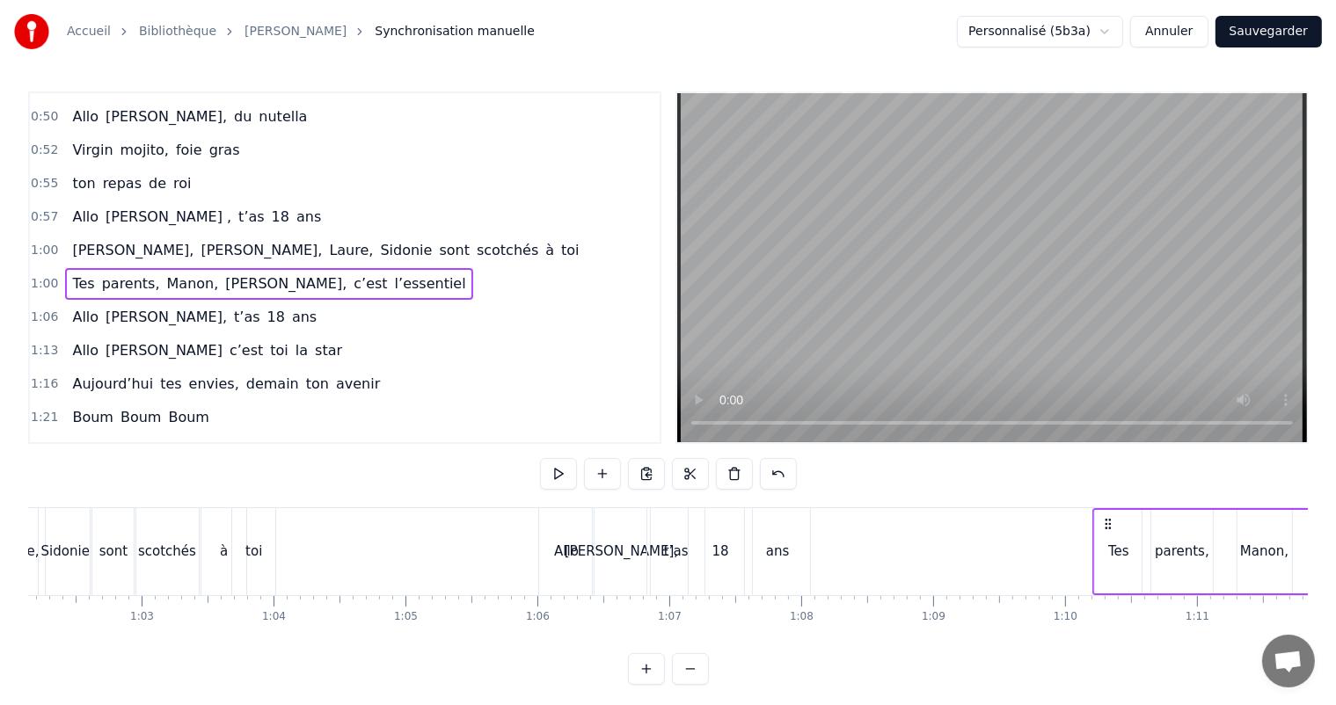
scroll to position [0, 8202]
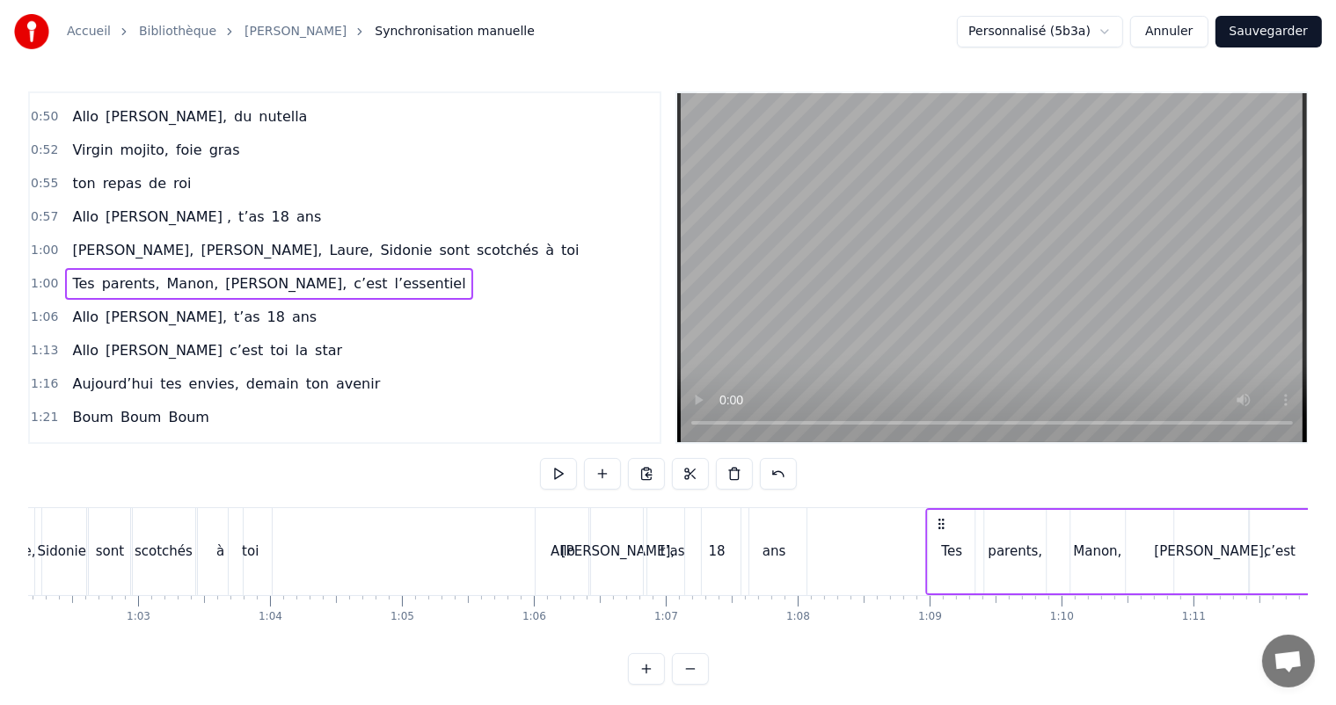
drag, startPoint x: 477, startPoint y: 523, endPoint x: 939, endPoint y: 570, distance: 465.0
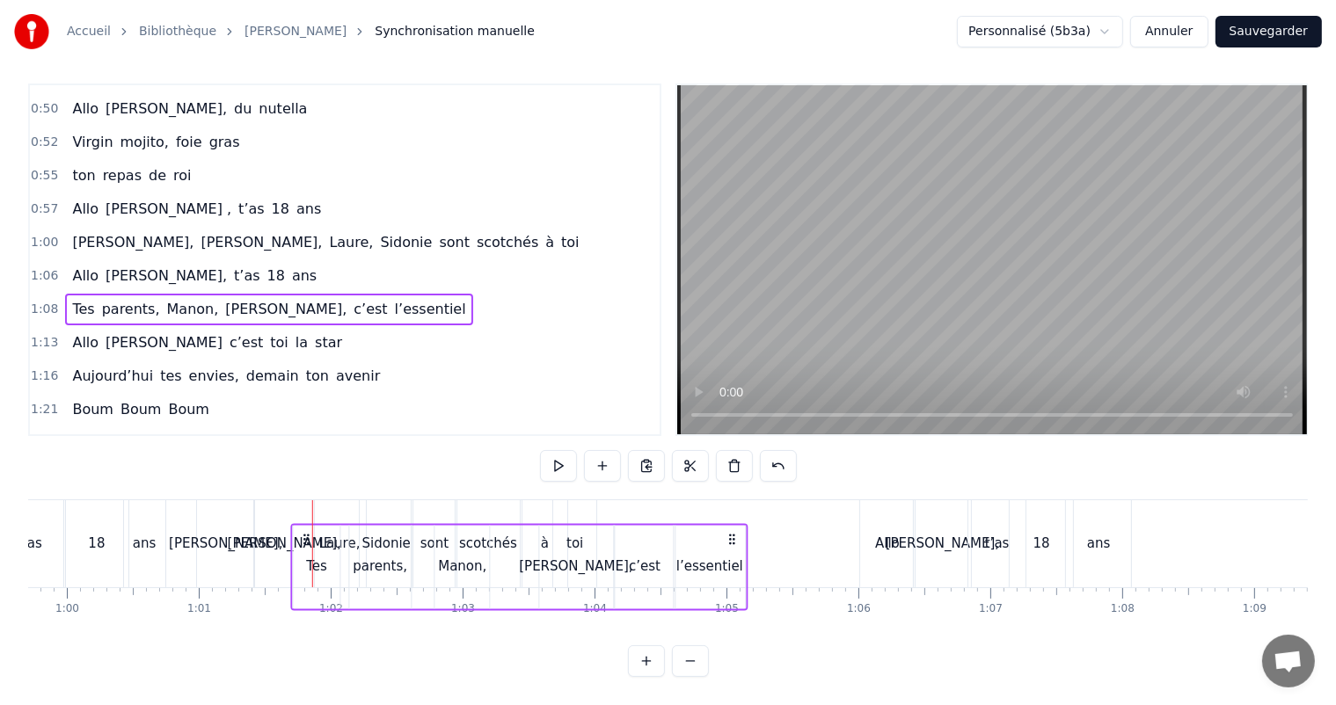
scroll to position [0, 7874]
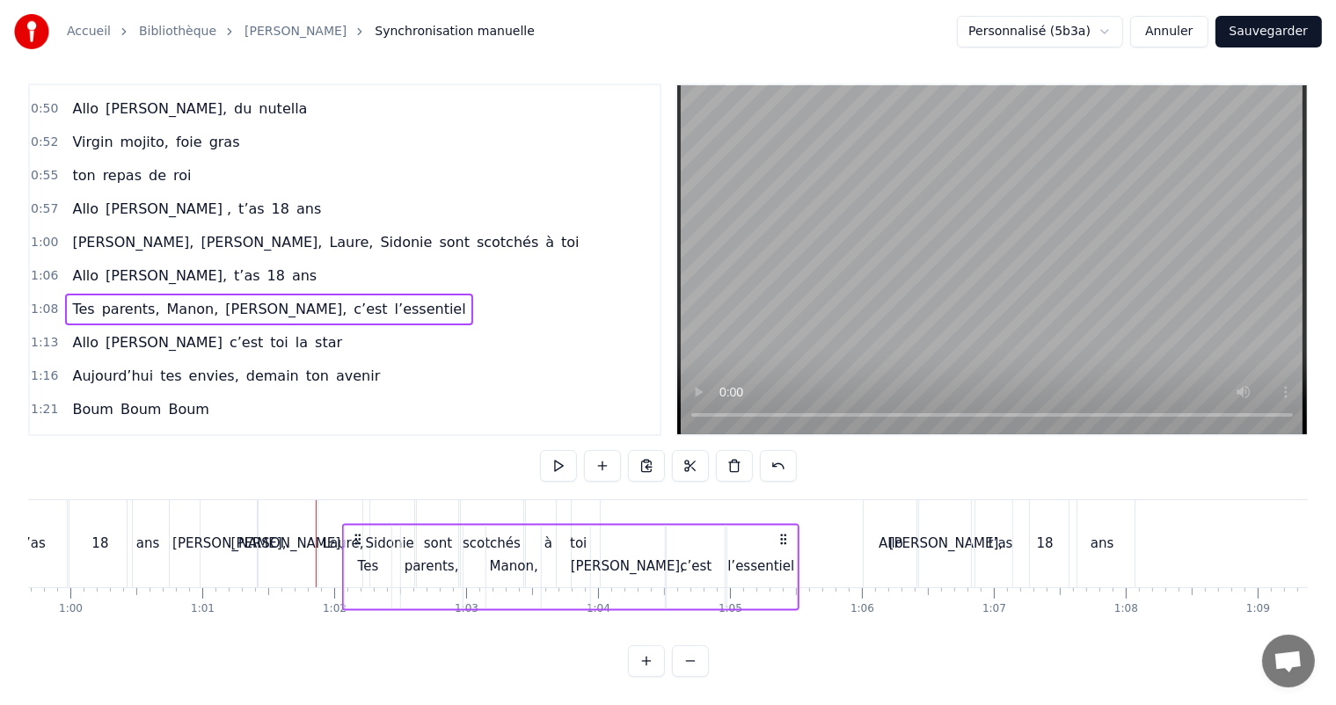
drag, startPoint x: 942, startPoint y: 526, endPoint x: 359, endPoint y: 509, distance: 583.4
click at [359, 523] on div "Tes parents, [PERSON_NAME], [PERSON_NAME], c’est l’essentiel" at bounding box center [570, 566] width 457 height 87
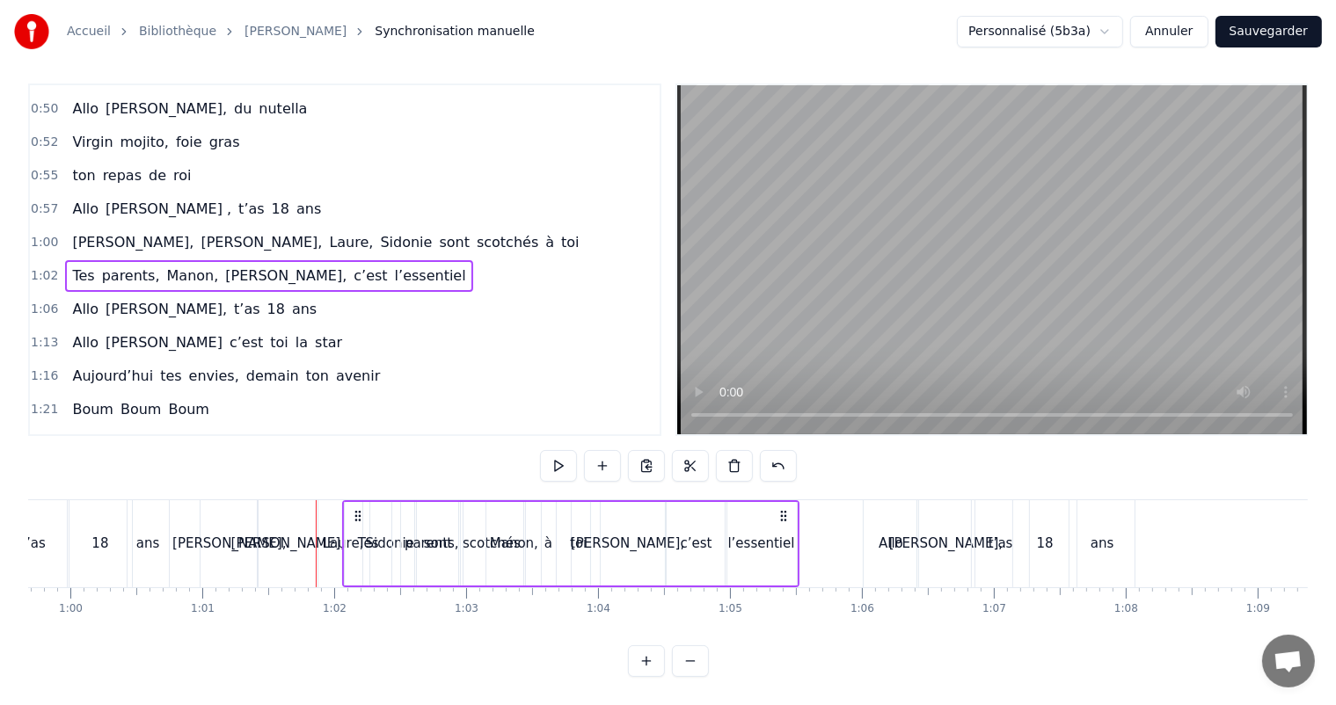
drag, startPoint x: 77, startPoint y: 209, endPoint x: 387, endPoint y: 219, distance: 310.6
click at [357, 227] on div "[PERSON_NAME], [PERSON_NAME], [PERSON_NAME], [PERSON_NAME] sont scotchés à toi" at bounding box center [325, 243] width 521 height 32
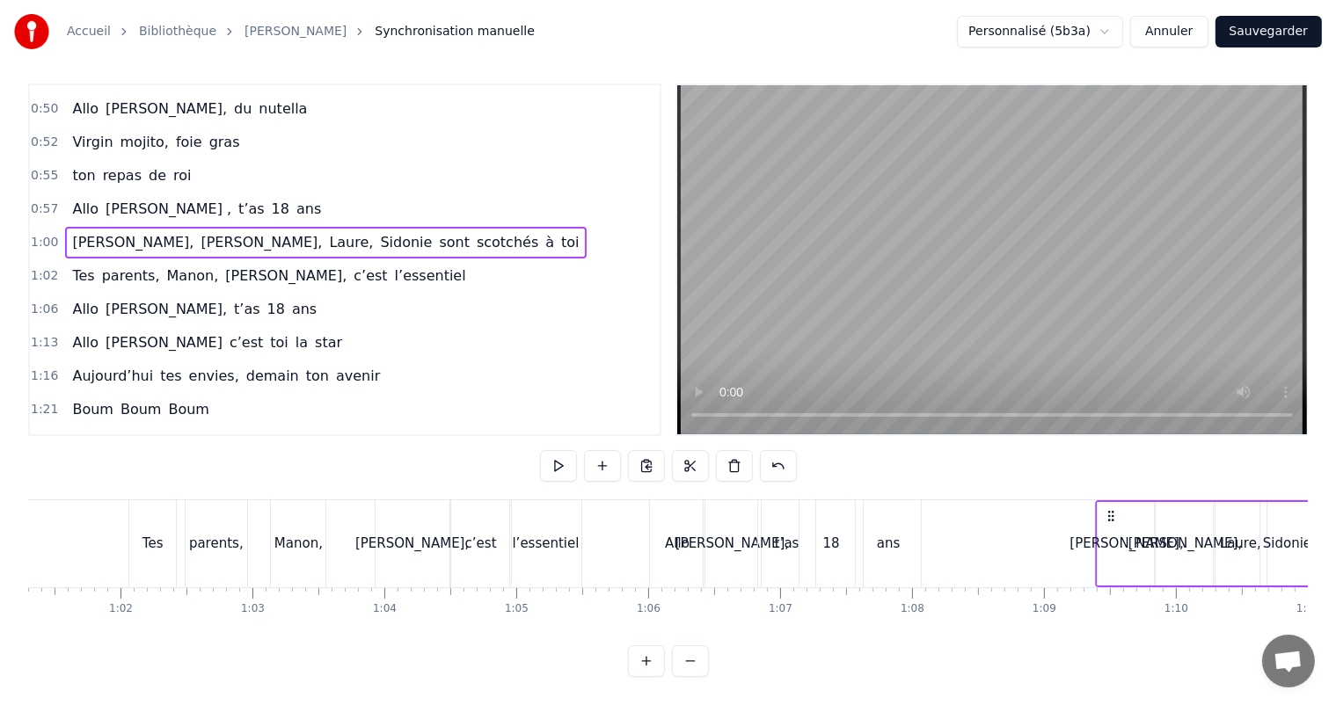
scroll to position [0, 8088]
drag, startPoint x: 213, startPoint y: 502, endPoint x: 1052, endPoint y: 573, distance: 842.0
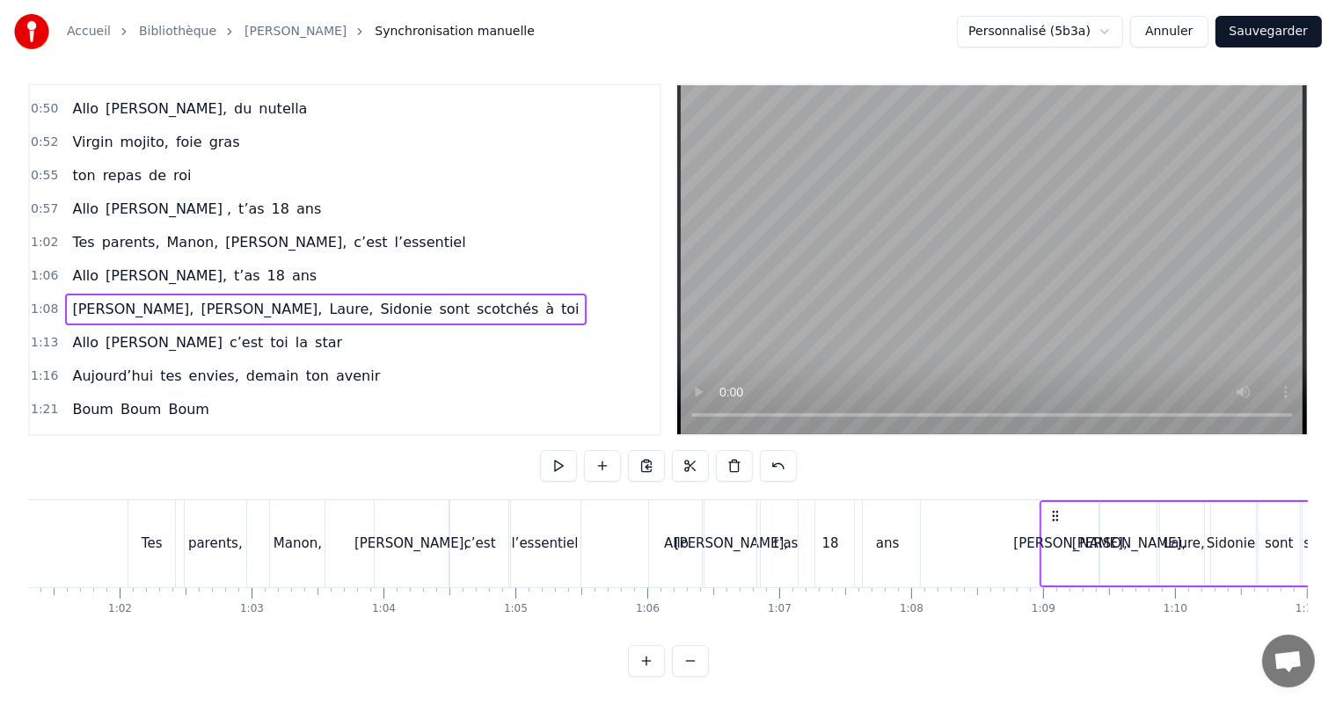
drag, startPoint x: 74, startPoint y: 204, endPoint x: 328, endPoint y: 208, distance: 254.2
click at [328, 227] on div "Tes parents, [PERSON_NAME], [PERSON_NAME], c’est l’essentiel" at bounding box center [268, 243] width 407 height 32
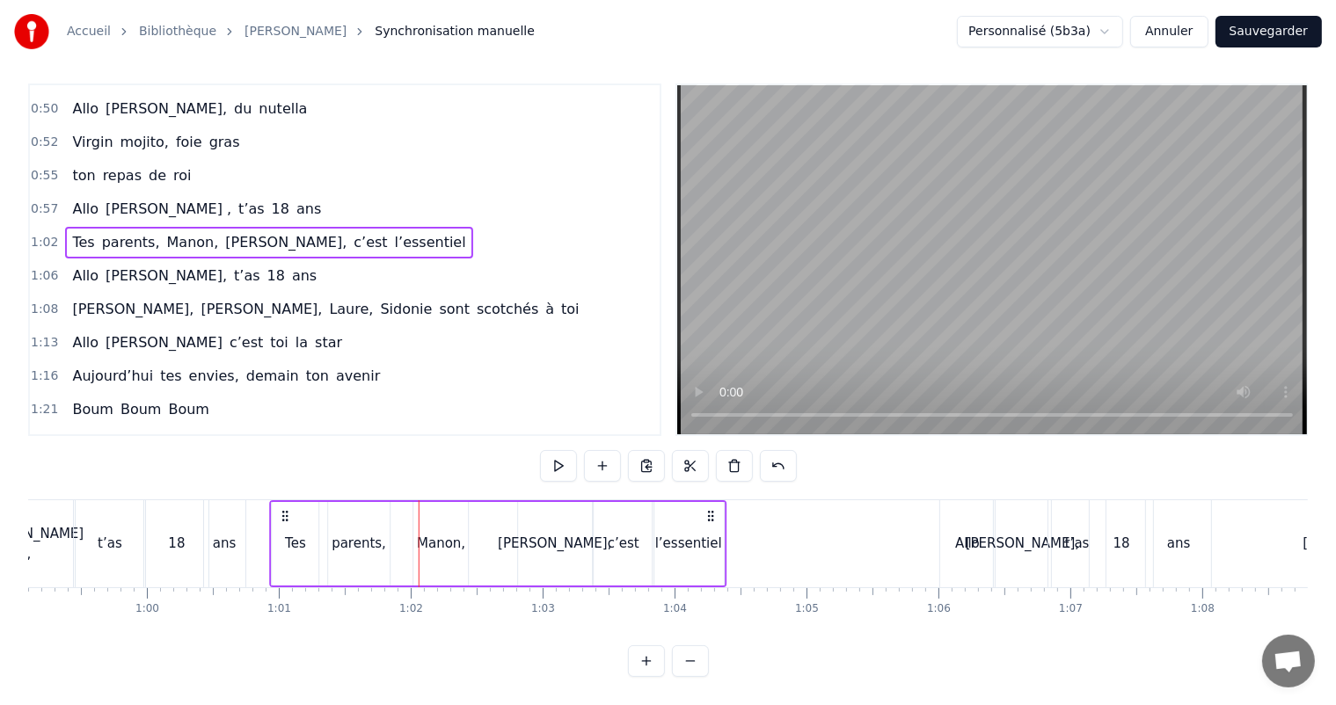
scroll to position [0, 7794]
drag, startPoint x: 146, startPoint y: 500, endPoint x: 303, endPoint y: 531, distance: 159.7
click at [303, 531] on div "Tes parents, [PERSON_NAME], [PERSON_NAME], c’est l’essentiel" at bounding box center [512, 543] width 457 height 87
click at [83, 199] on span "Allo" at bounding box center [85, 209] width 30 height 20
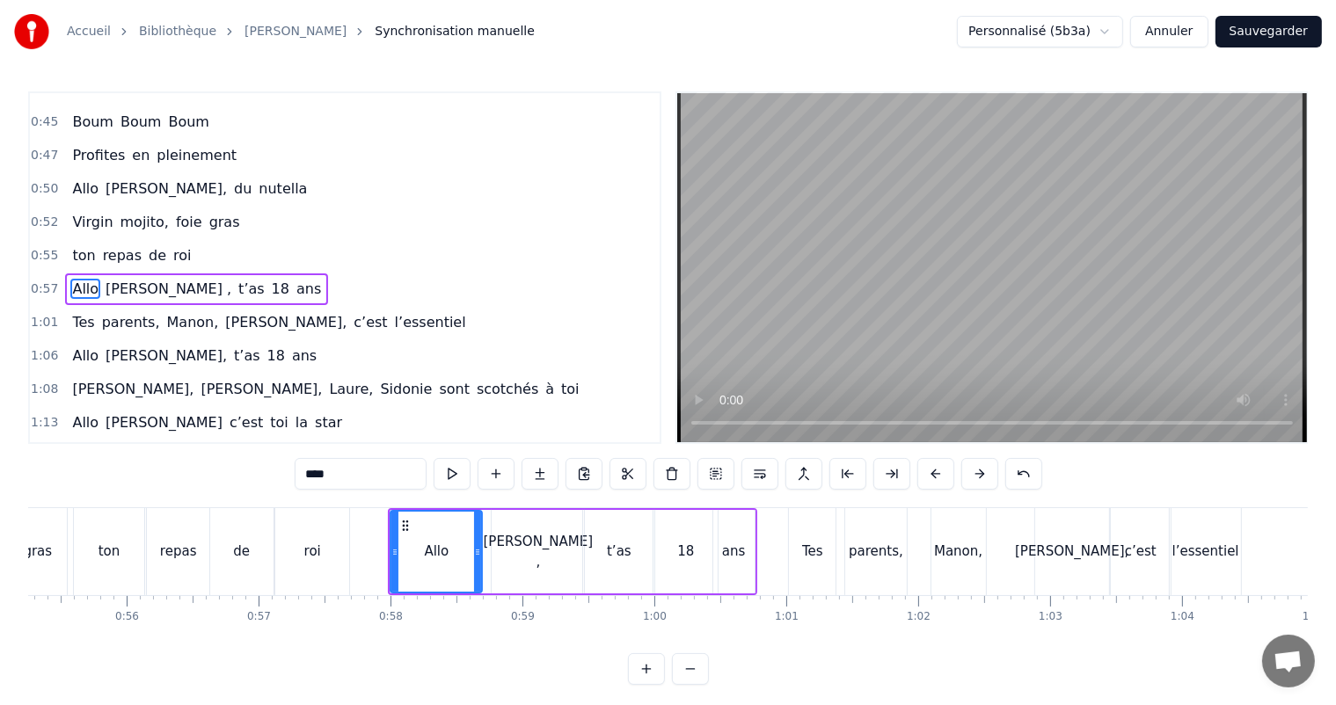
scroll to position [0, 6785]
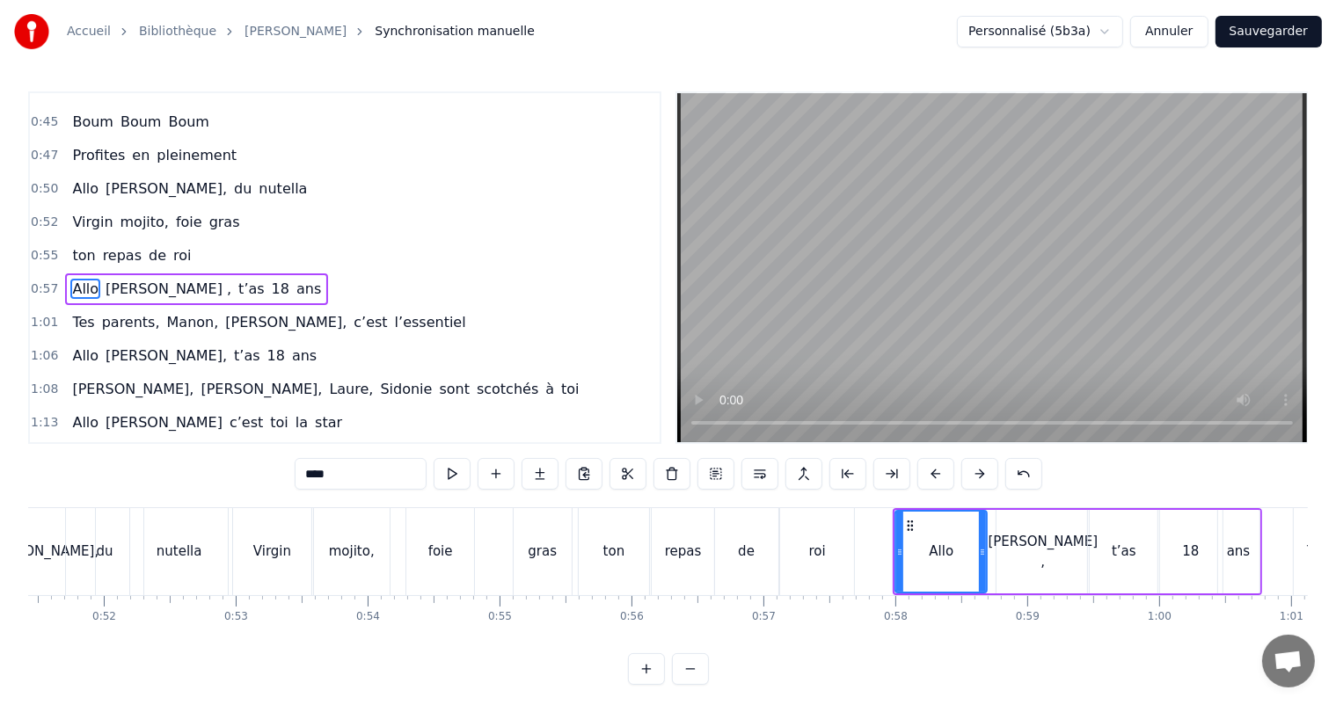
click at [77, 212] on span "Virgin" at bounding box center [92, 222] width 44 height 20
type input "******"
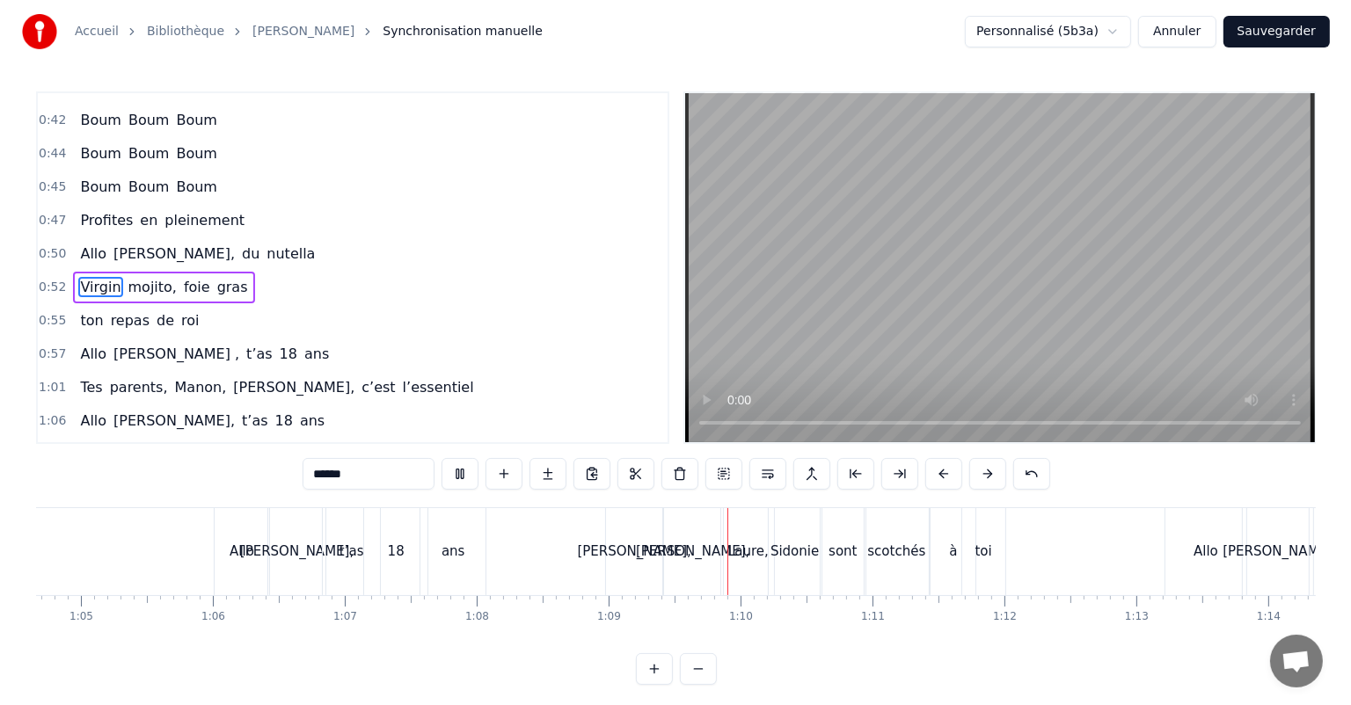
scroll to position [0, 9059]
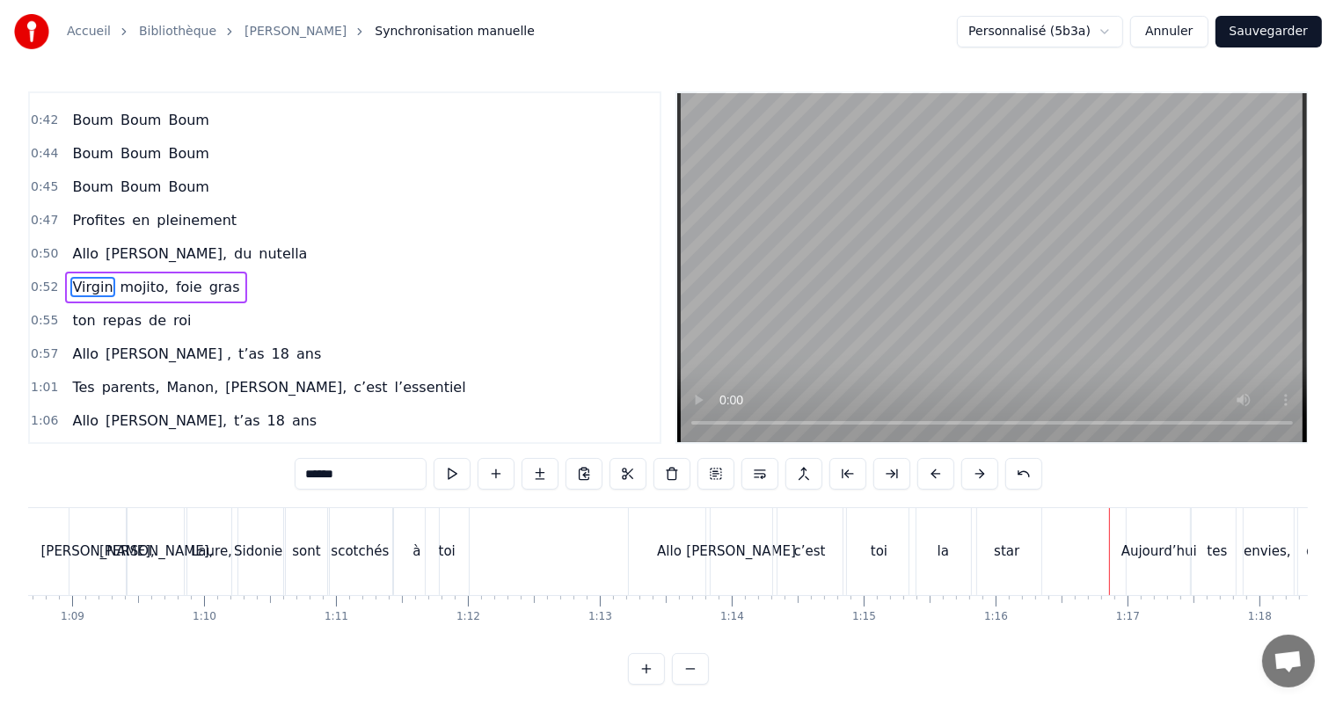
click at [1285, 38] on button "Sauvegarder" at bounding box center [1269, 32] width 106 height 32
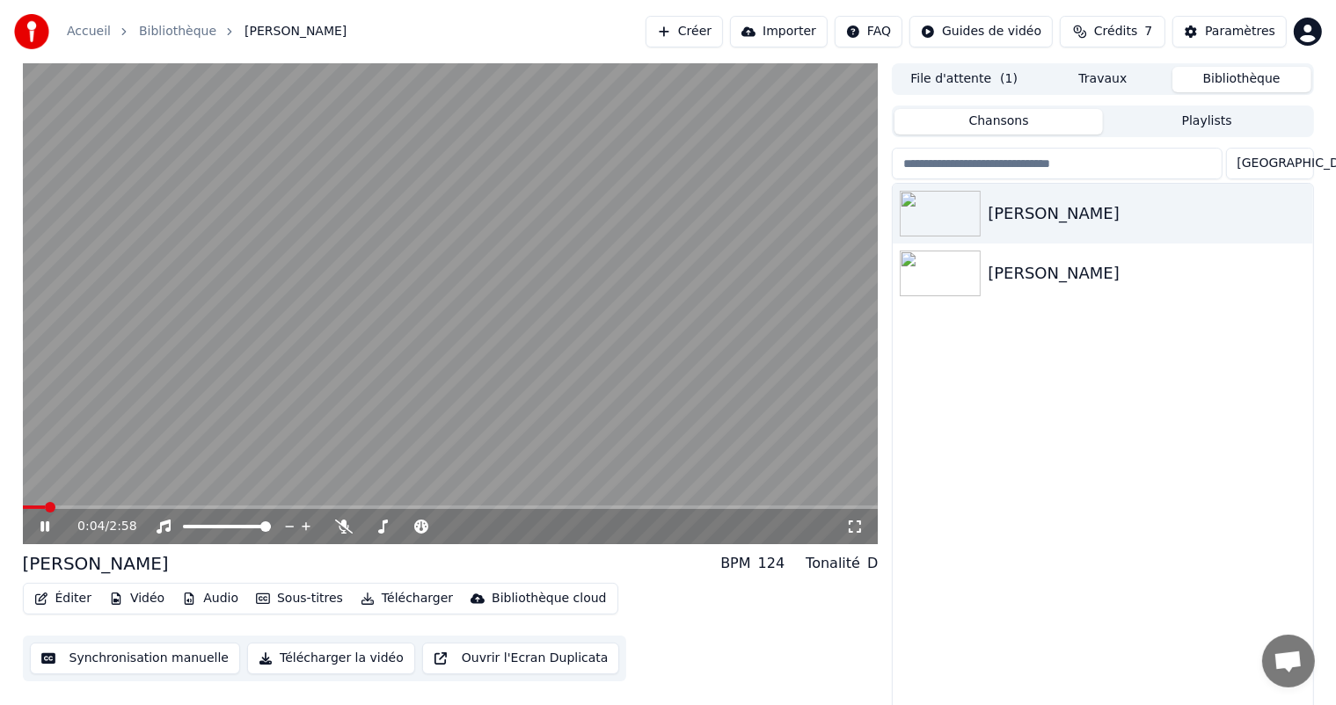
click at [855, 529] on icon at bounding box center [855, 527] width 18 height 14
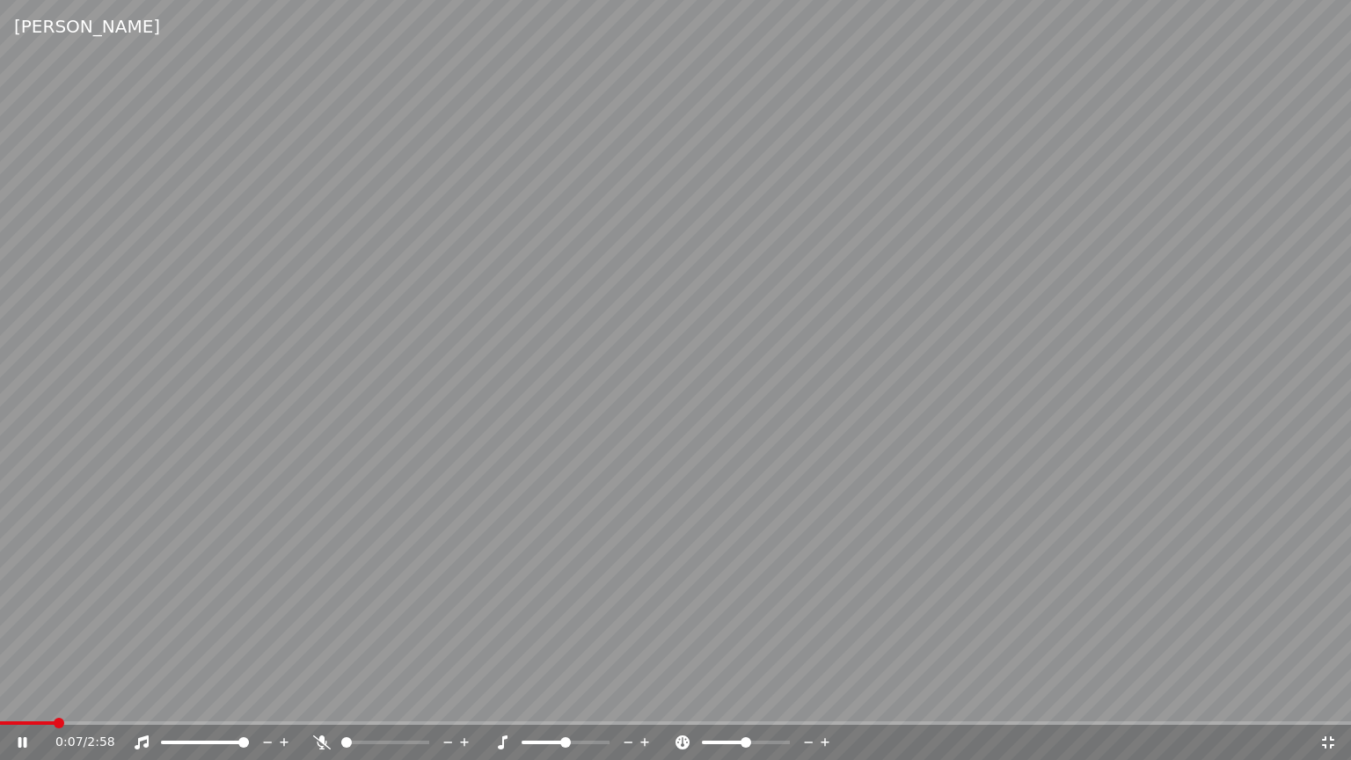
click at [29, 705] on icon at bounding box center [34, 742] width 41 height 14
click at [0, 705] on span at bounding box center [5, 723] width 11 height 11
click at [18, 705] on icon at bounding box center [23, 742] width 11 height 12
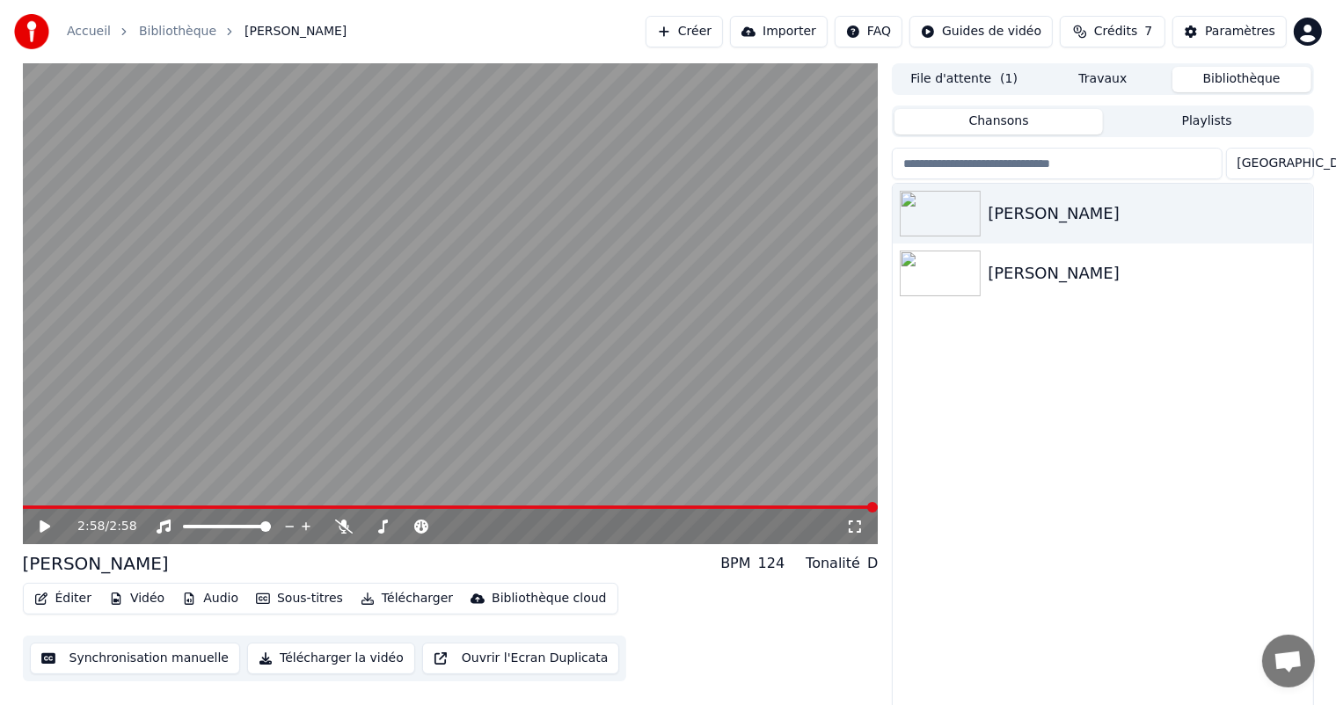
click at [794, 34] on button "Importer" at bounding box center [779, 32] width 98 height 32
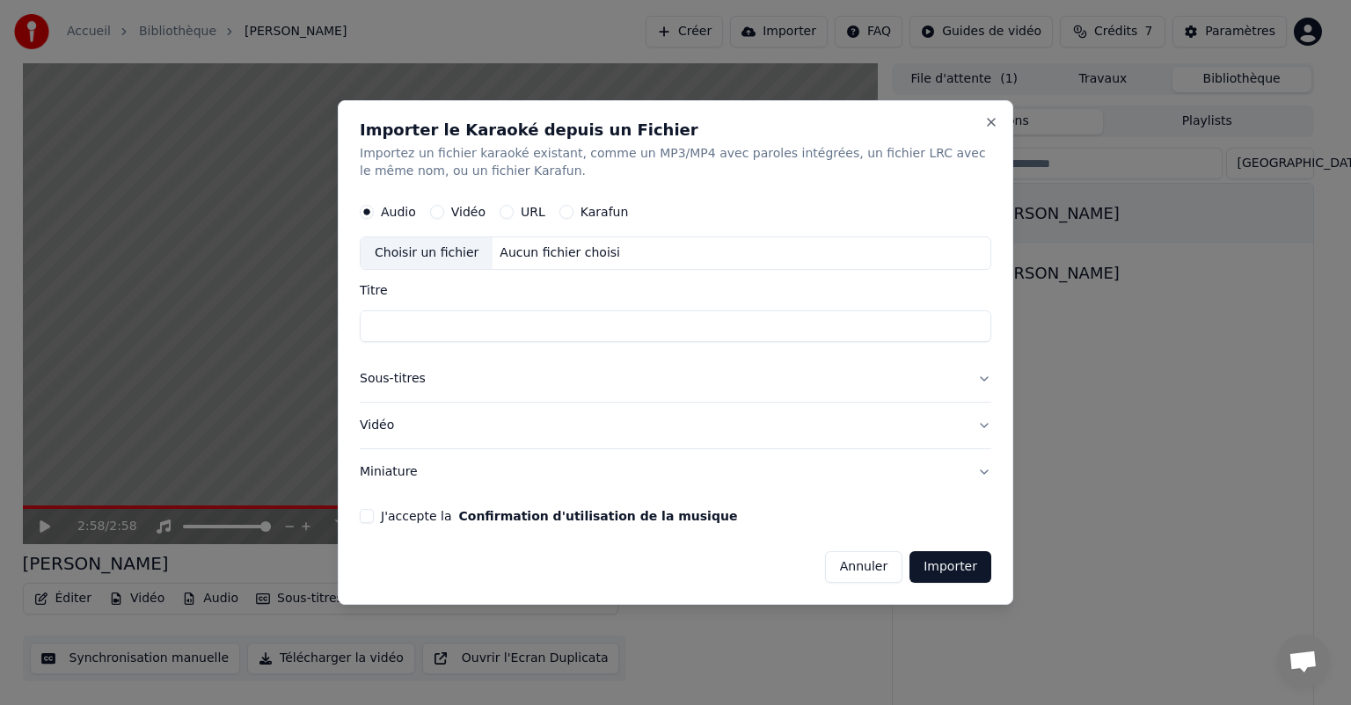
click at [398, 324] on input "Titre" at bounding box center [676, 326] width 632 height 32
type input "**********"
click at [964, 577] on button "Importer" at bounding box center [950, 567] width 82 height 32
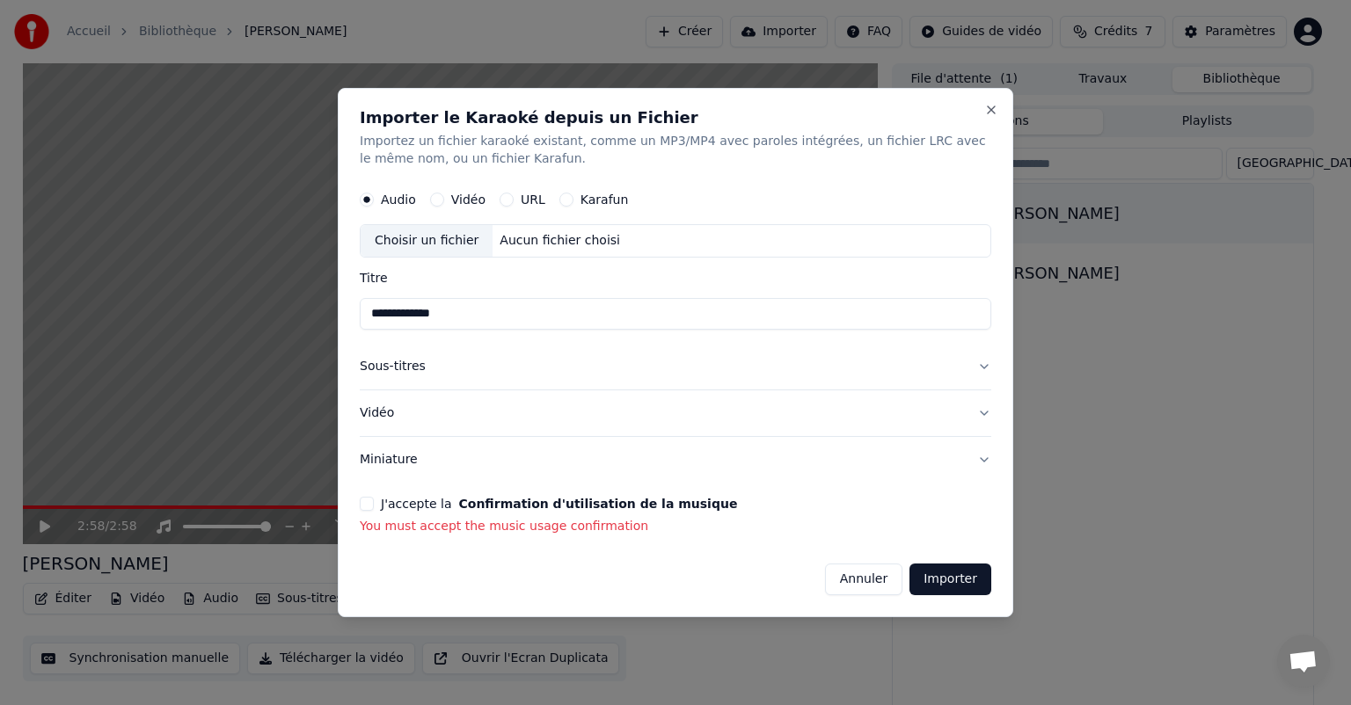
click at [958, 582] on button "Importer" at bounding box center [950, 580] width 82 height 32
click at [361, 505] on button "J'accepte la Confirmation d'utilisation de la musique" at bounding box center [367, 504] width 14 height 14
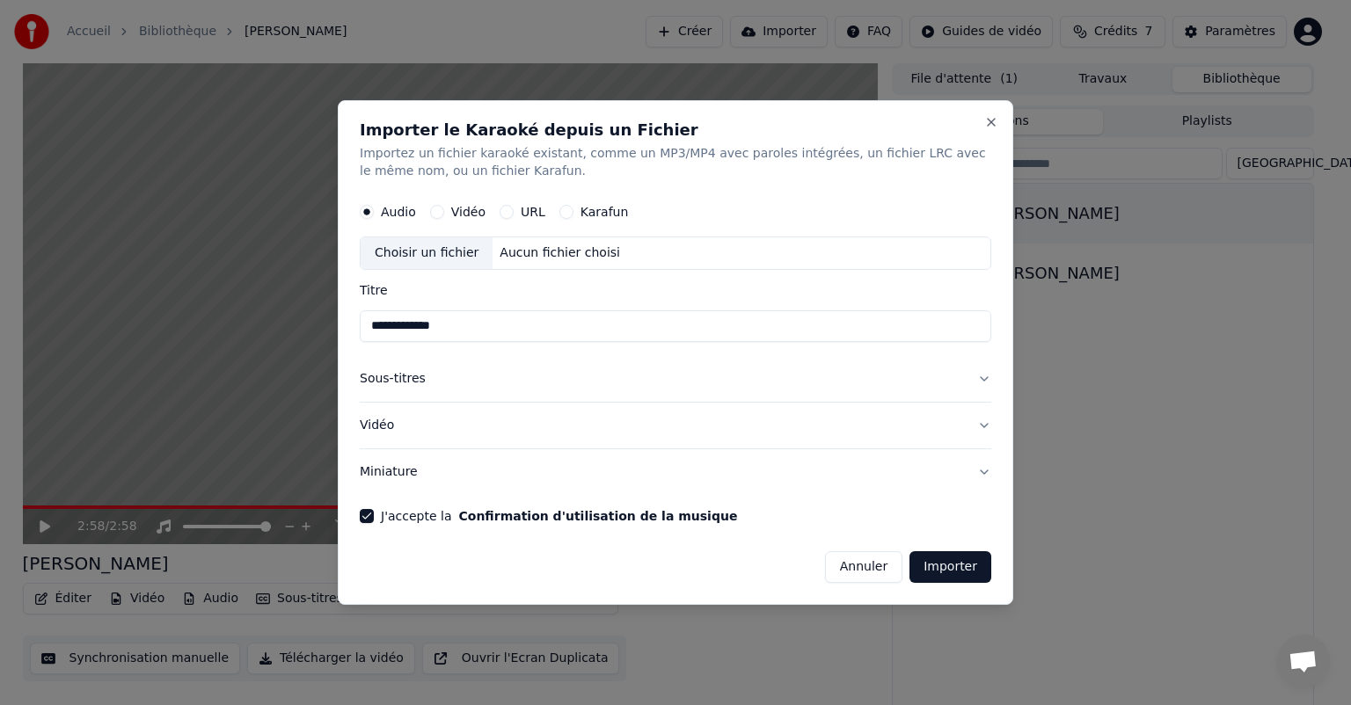
click at [959, 564] on button "Importer" at bounding box center [950, 567] width 82 height 32
click at [424, 250] on div "Choisir un fichier" at bounding box center [427, 253] width 132 height 32
click at [859, 577] on button "Annuler" at bounding box center [863, 567] width 77 height 32
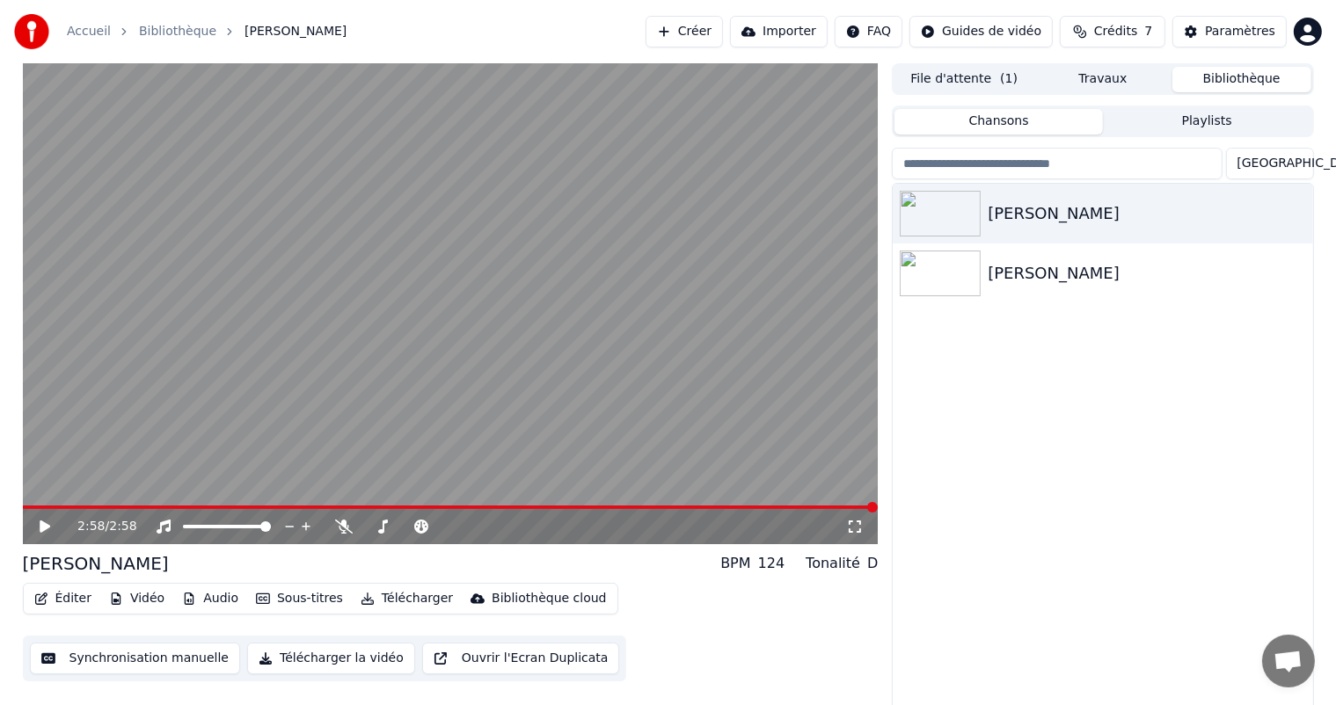
click at [303, 661] on button "Télécharger la vidéo" at bounding box center [331, 659] width 168 height 32
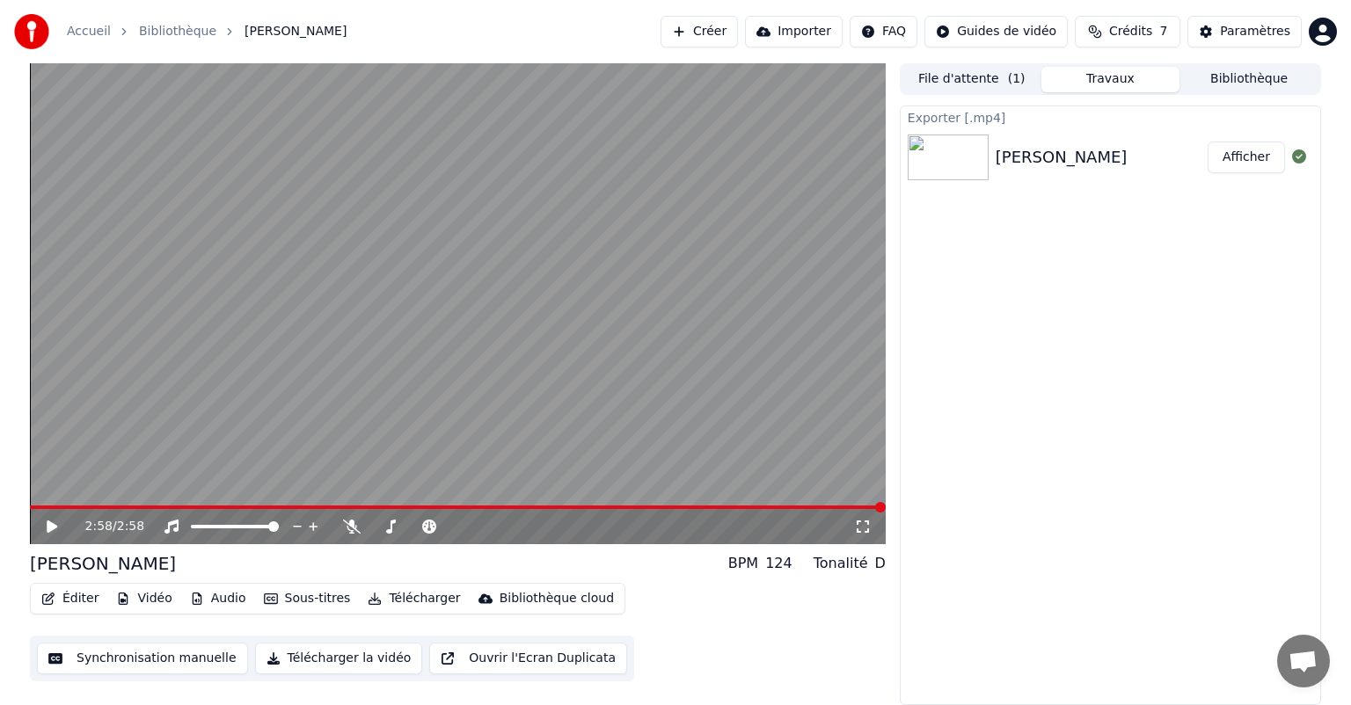
click at [1242, 158] on button "Afficher" at bounding box center [1246, 158] width 77 height 32
